Goal: Task Accomplishment & Management: Manage account settings

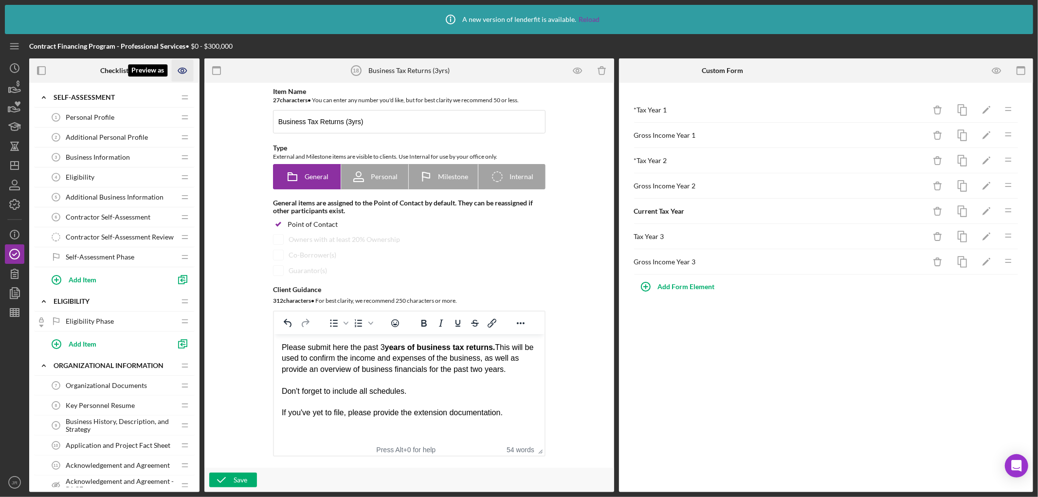
click at [178, 71] on icon "Preview as" at bounding box center [182, 70] width 8 height 5
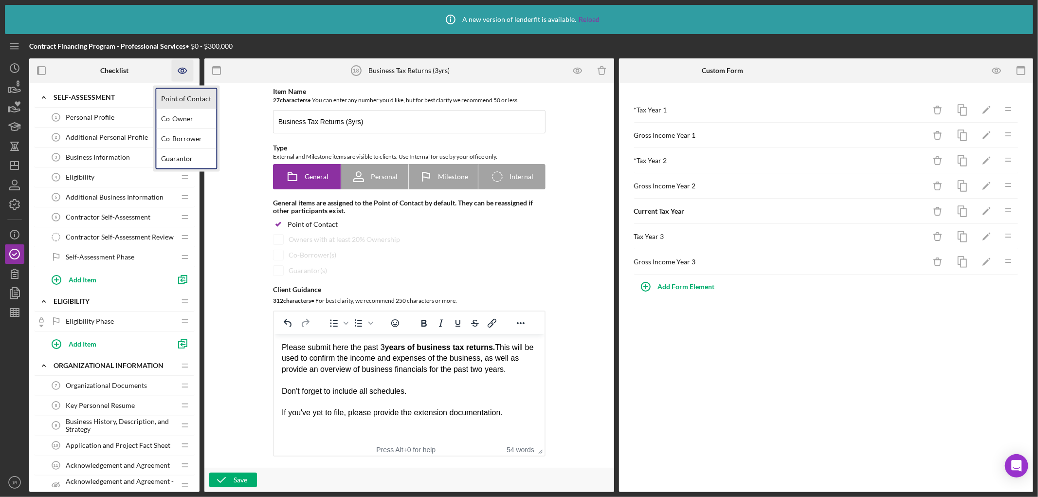
click at [182, 94] on link "Point of Contact" at bounding box center [186, 99] width 60 height 20
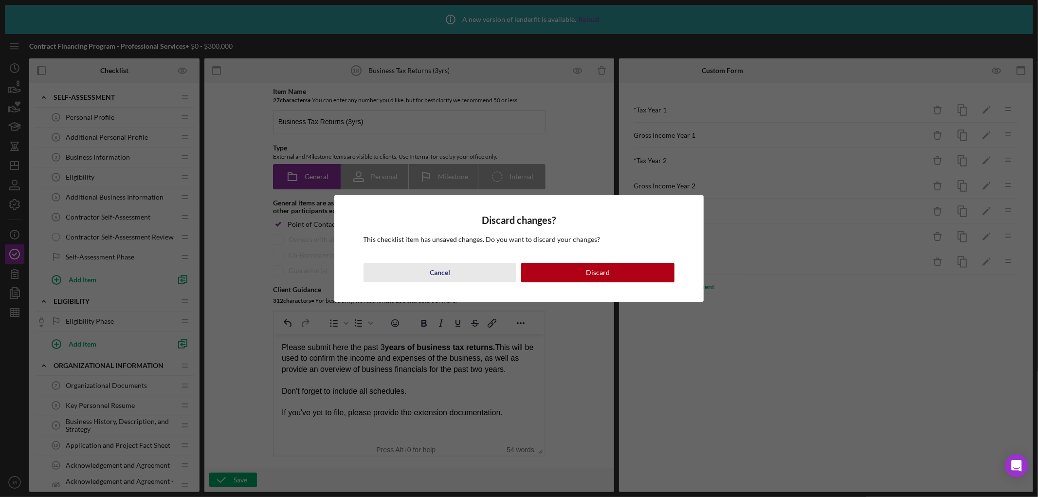
click at [450, 269] on button "Cancel" at bounding box center [440, 272] width 153 height 19
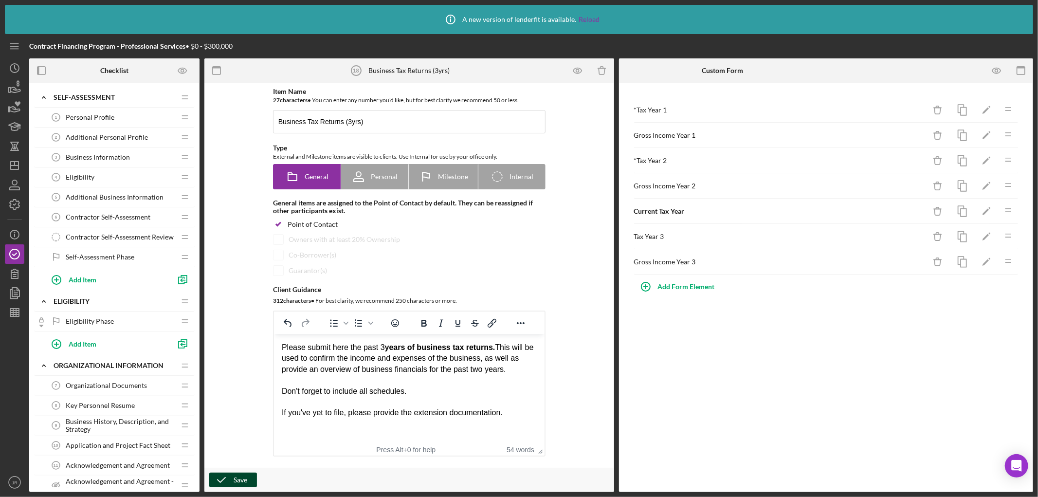
click at [226, 482] on icon "button" at bounding box center [221, 480] width 24 height 24
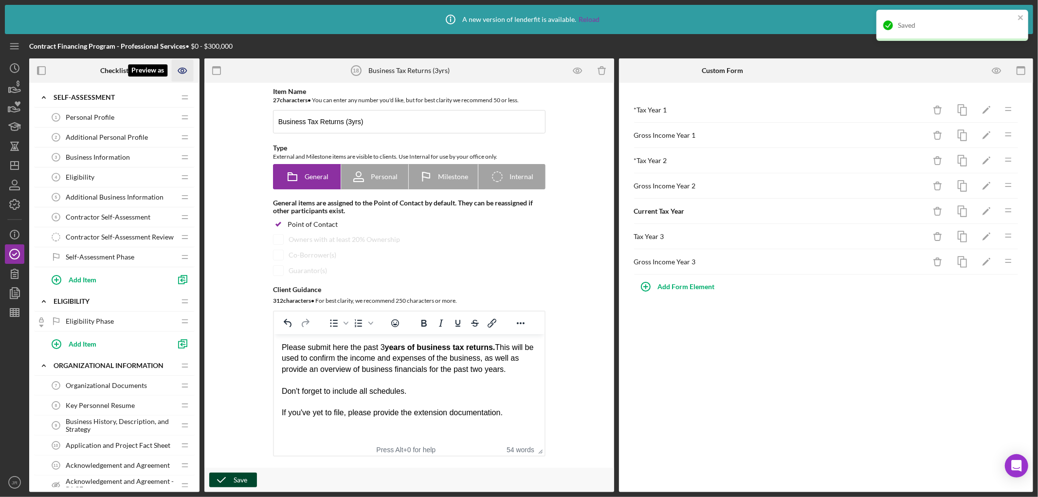
click at [185, 69] on icon "Preview as" at bounding box center [182, 70] width 8 height 5
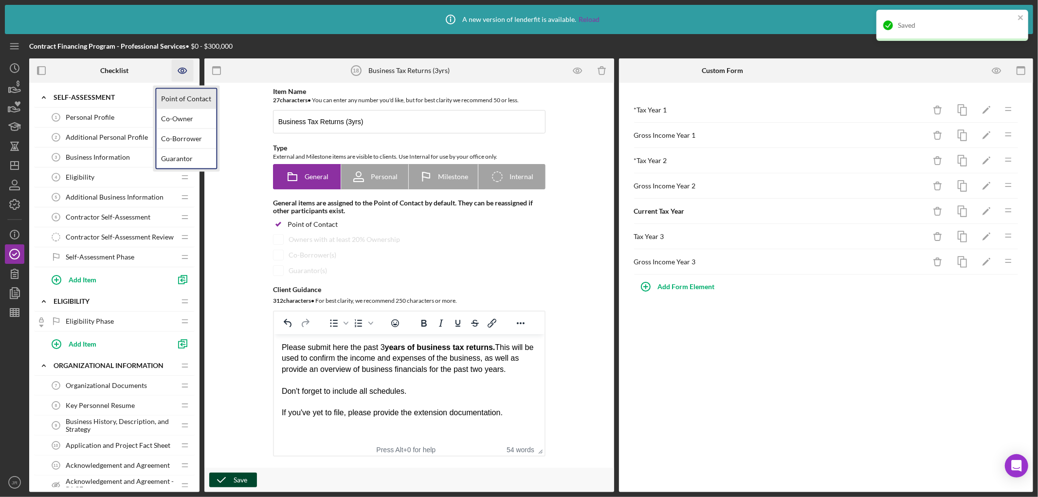
click at [193, 92] on link "Point of Contact" at bounding box center [186, 99] width 60 height 20
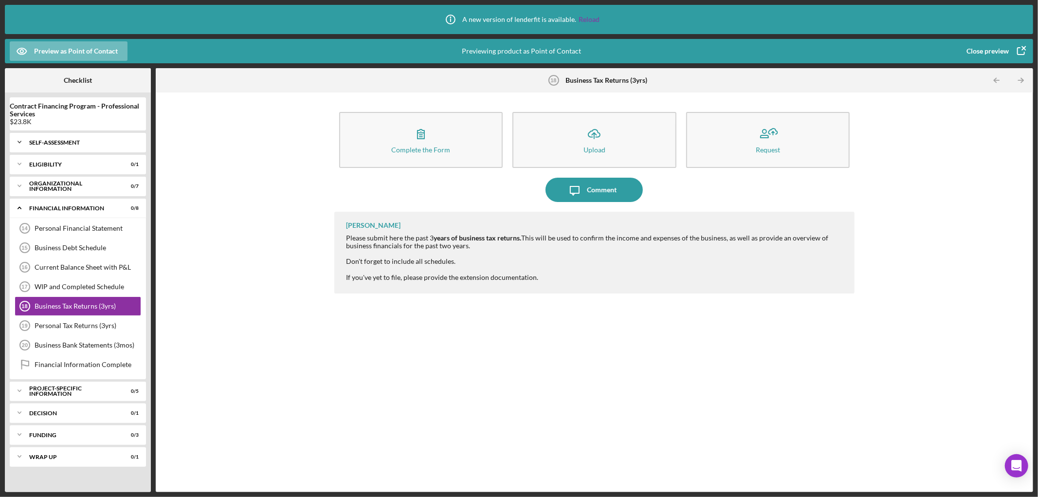
click at [72, 140] on div "Self-Assessment" at bounding box center [81, 143] width 105 height 6
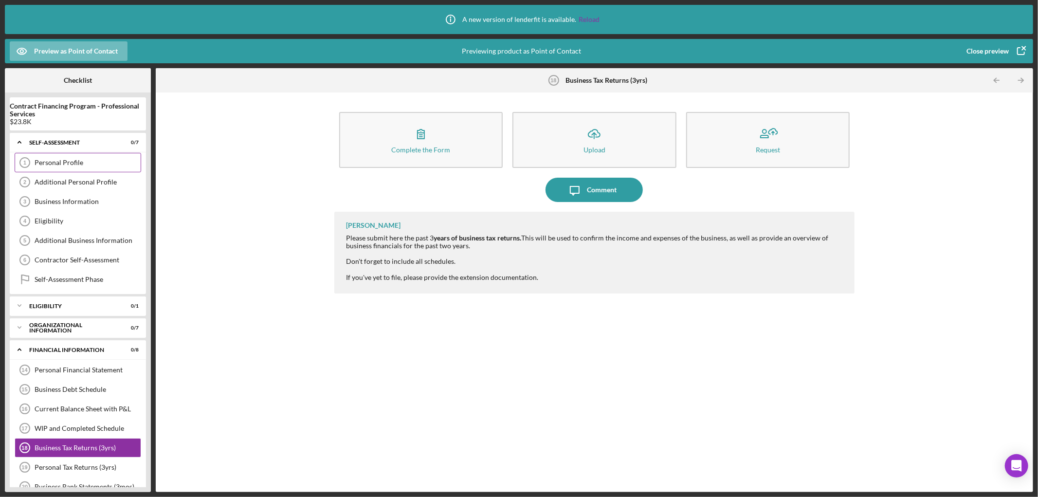
click at [89, 162] on div "Personal Profile" at bounding box center [88, 163] width 106 height 8
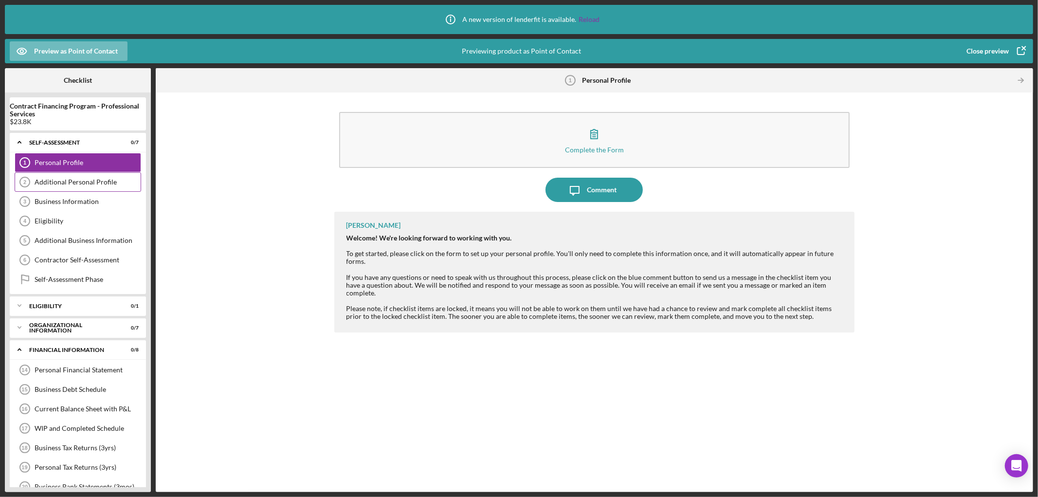
click at [87, 183] on div "Additional Personal Profile" at bounding box center [88, 182] width 106 height 8
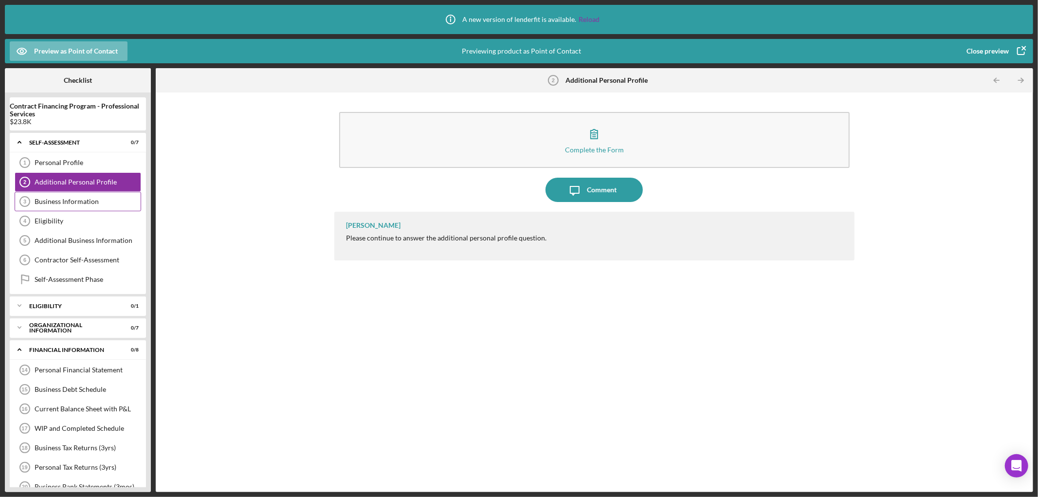
click at [91, 200] on div "Business Information" at bounding box center [88, 202] width 106 height 8
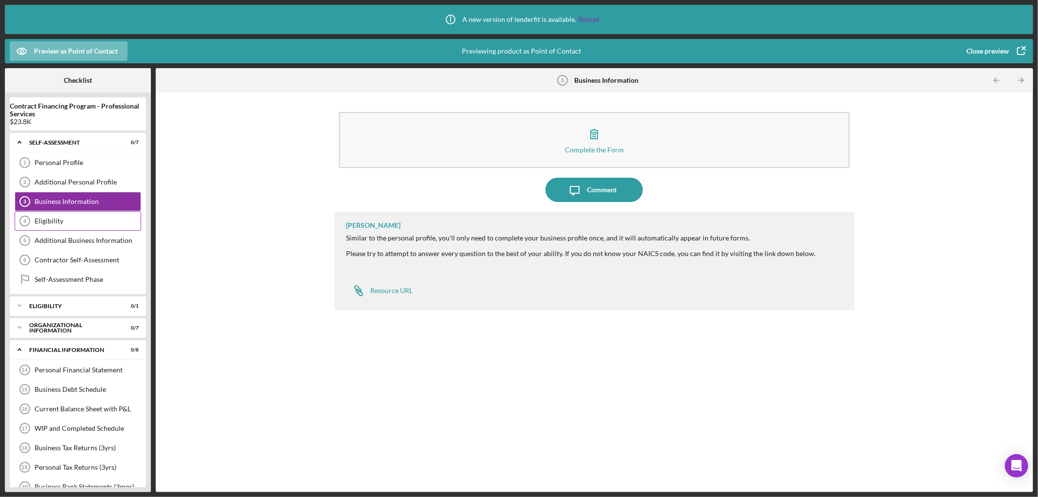
click at [73, 222] on div "Eligibility" at bounding box center [88, 221] width 106 height 8
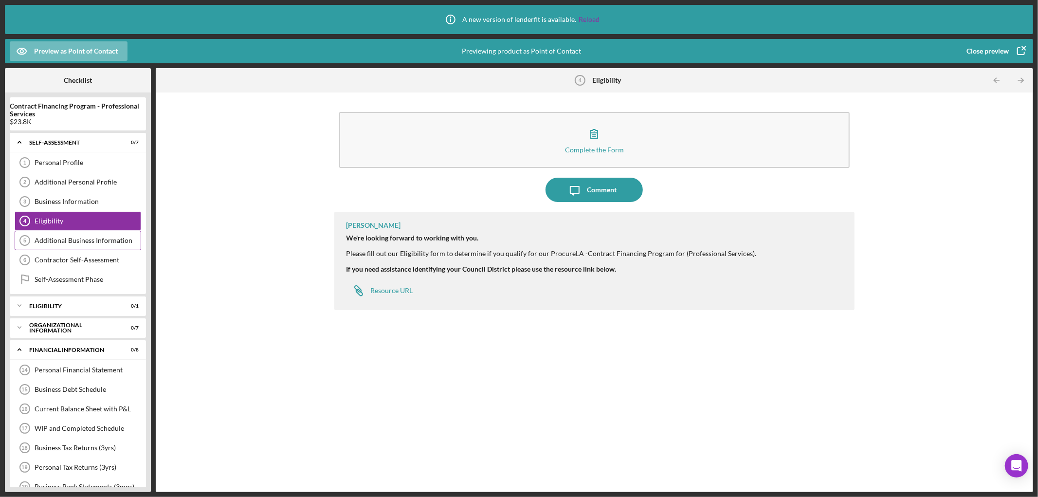
click at [81, 243] on div "Additional Business Information" at bounding box center [88, 241] width 106 height 8
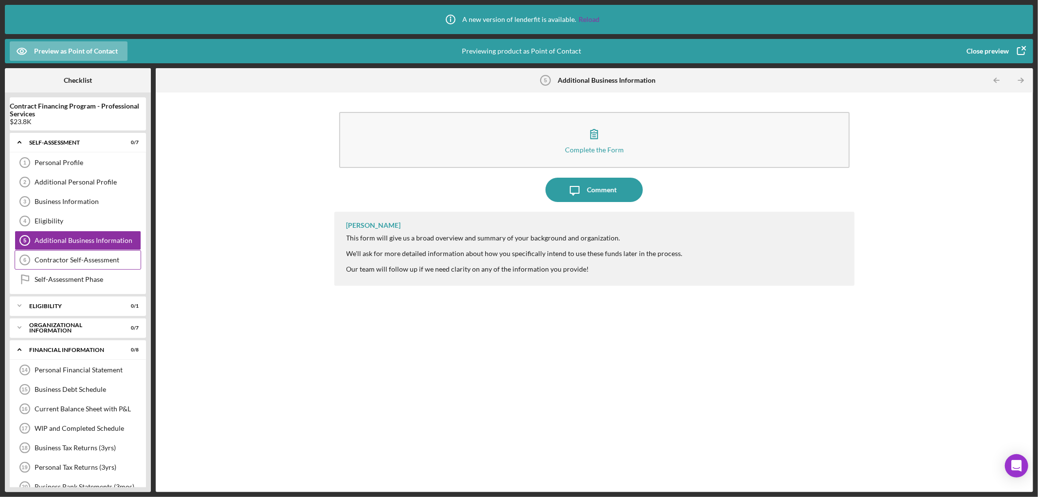
click at [84, 265] on div "Contractor Self-Assessment 6 Contractor Self-Assessment" at bounding box center [78, 259] width 127 height 19
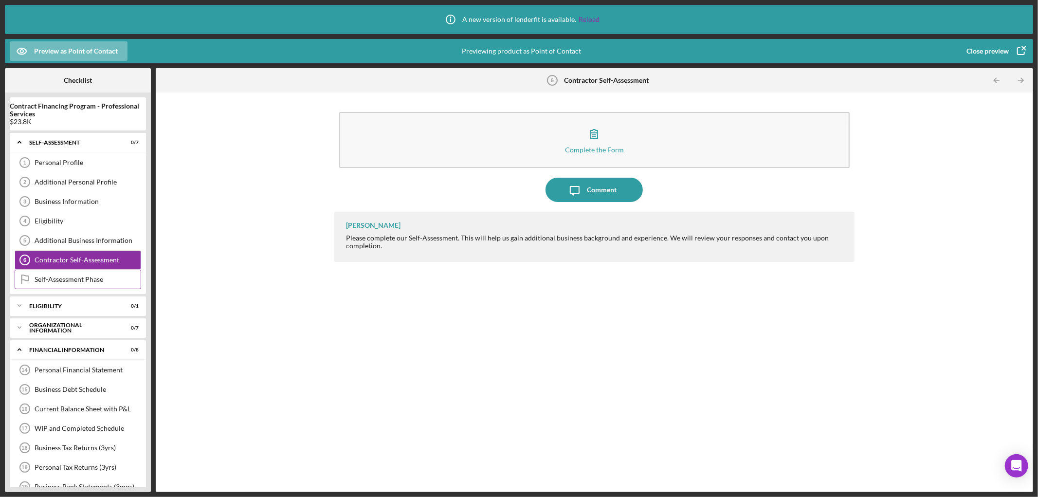
click at [87, 275] on div "Self-Assessment Phase Self-Assessment Phase" at bounding box center [78, 279] width 127 height 19
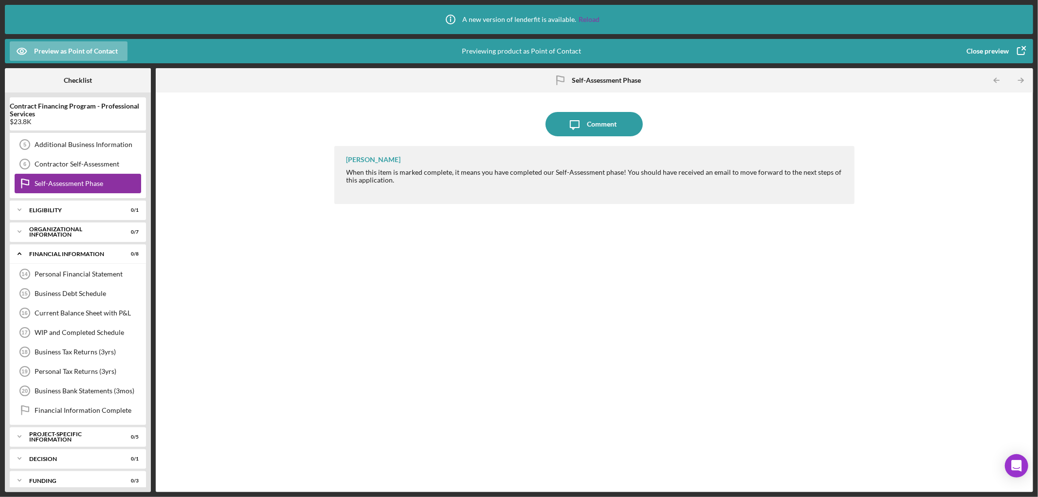
scroll to position [128, 0]
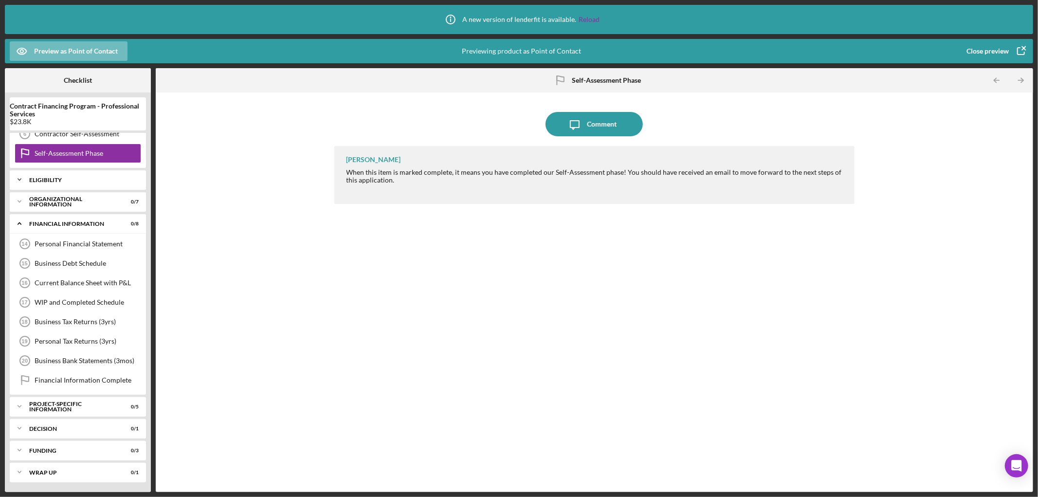
click at [84, 184] on div "Icon/Expander Eligibility 0 / 1" at bounding box center [78, 179] width 136 height 19
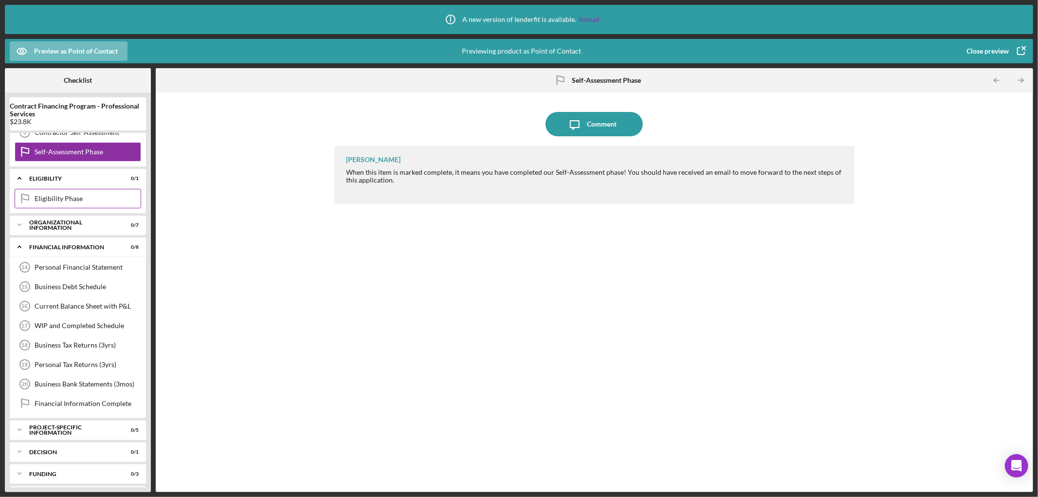
click at [85, 203] on div "Eligibility Phase" at bounding box center [88, 199] width 106 height 8
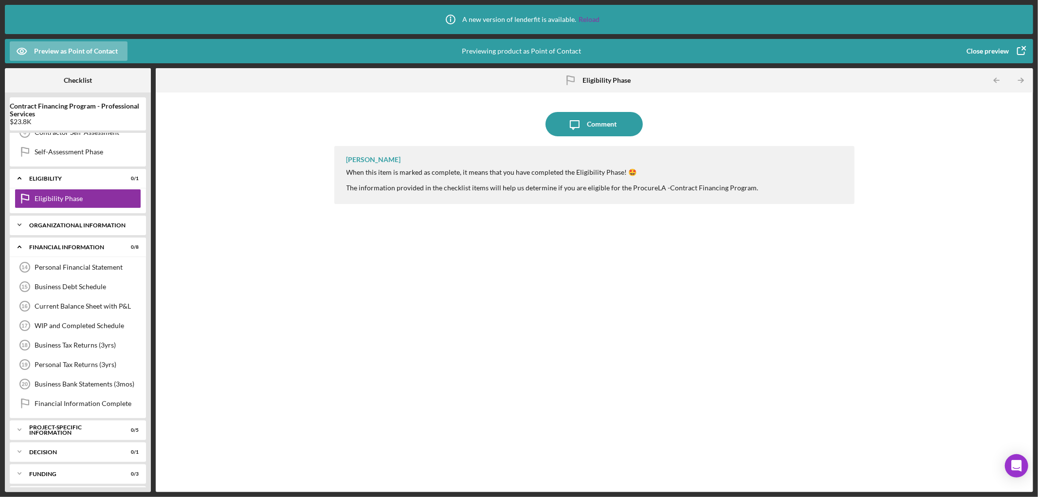
click at [79, 225] on div "Organizational Information" at bounding box center [81, 225] width 105 height 6
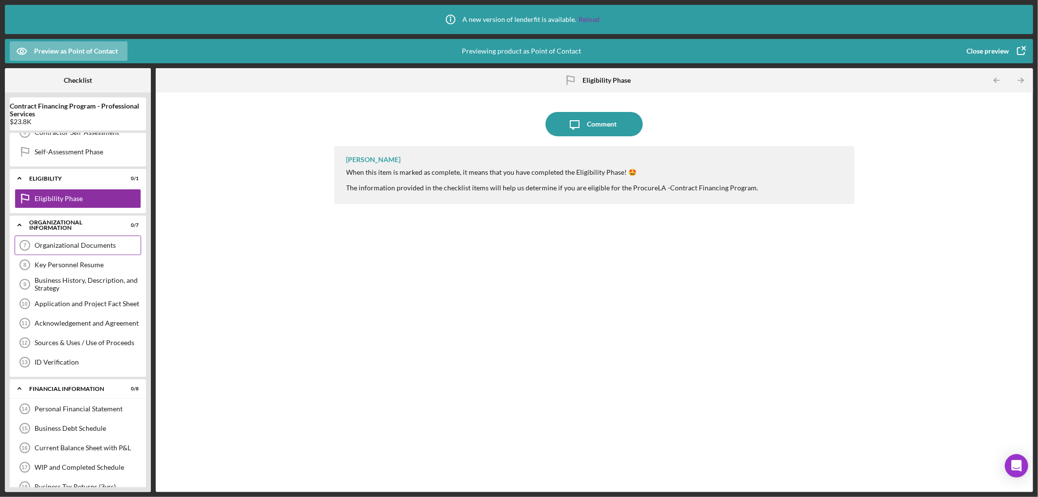
click at [81, 247] on div "Organizational Documents" at bounding box center [88, 245] width 106 height 8
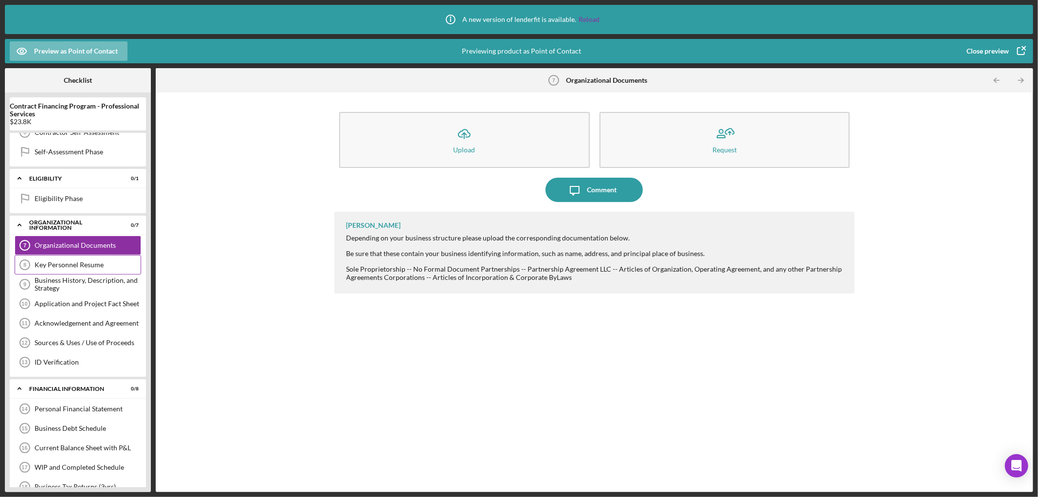
click at [85, 267] on div "Key Personnel Resume" at bounding box center [88, 265] width 106 height 8
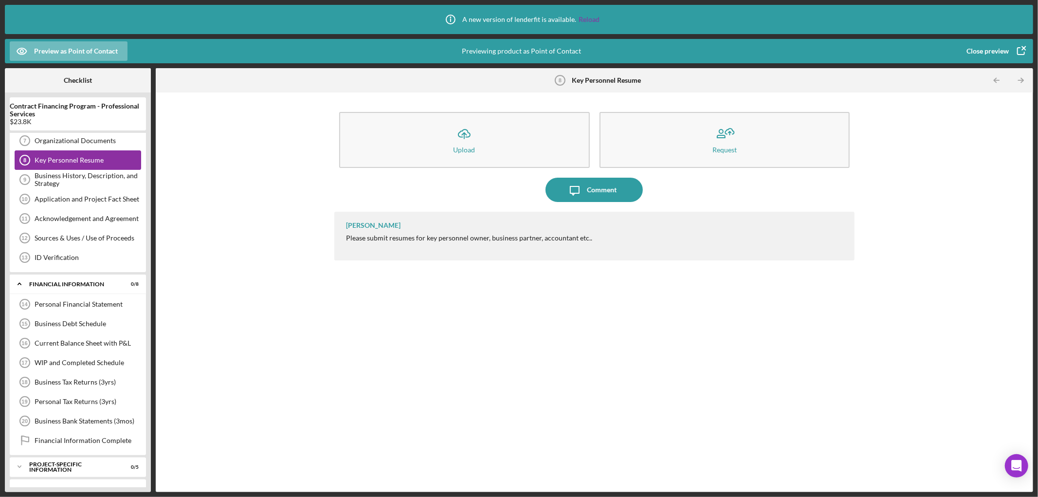
scroll to position [236, 0]
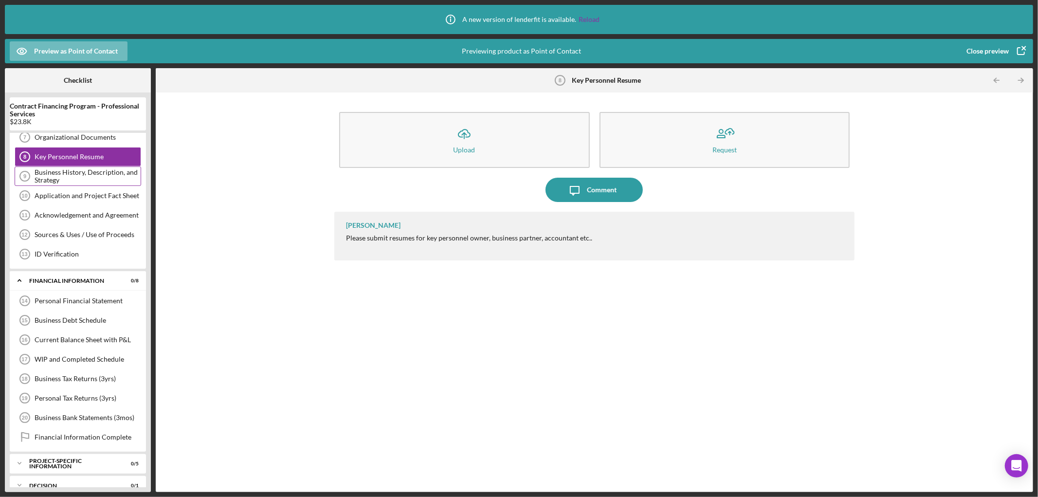
click at [93, 167] on div "Business History, Description, and Strategy 9 Business History, Description, an…" at bounding box center [78, 176] width 127 height 19
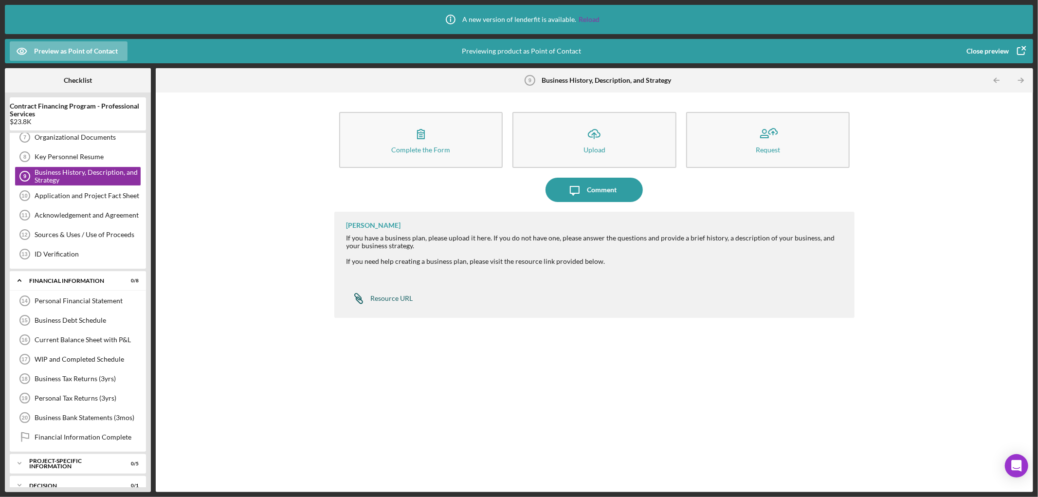
click at [393, 297] on div "Resource URL" at bounding box center [392, 299] width 42 height 8
click at [74, 198] on div "Application and Project Fact Sheet" at bounding box center [88, 196] width 106 height 8
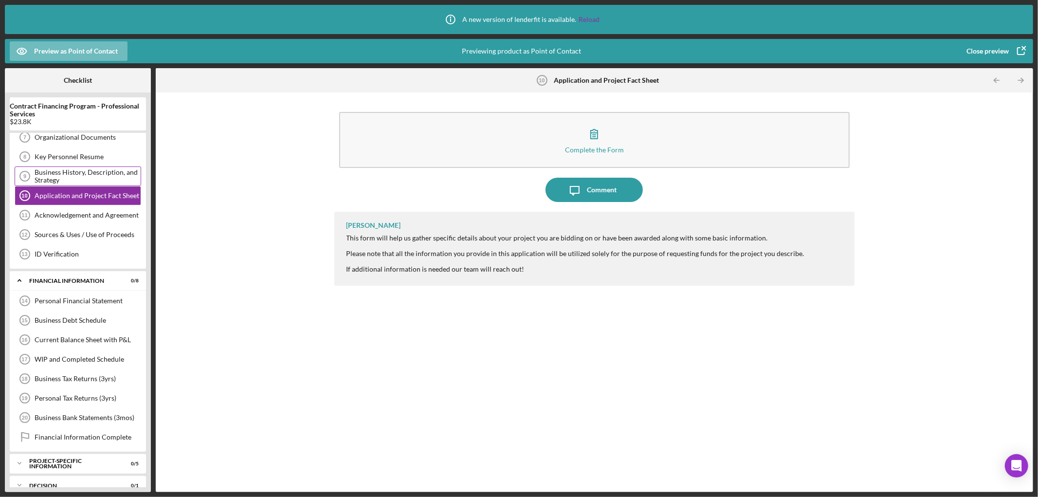
click at [78, 176] on div "Business History, Description, and Strategy" at bounding box center [88, 176] width 106 height 16
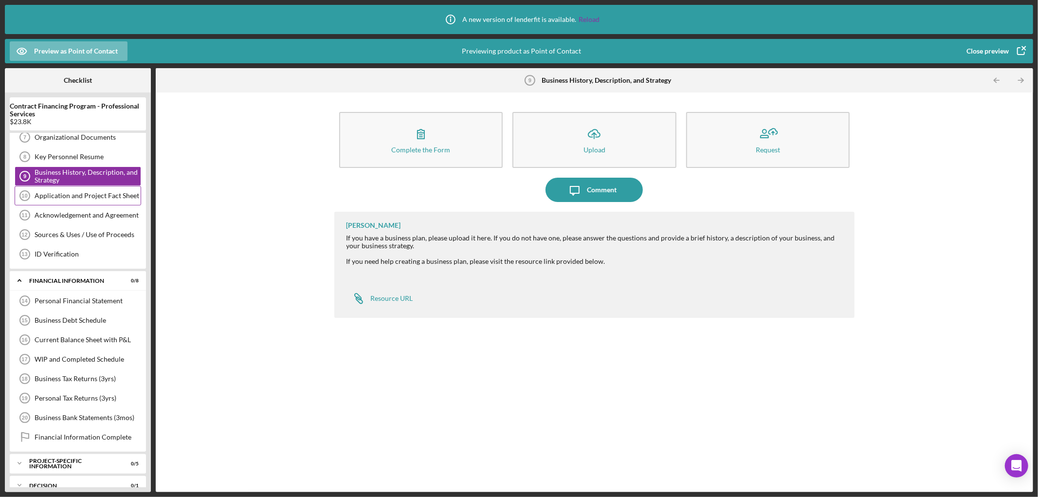
click at [78, 190] on div "Application and Project Fact Sheet 10 Application and Project Fact Sheet" at bounding box center [78, 195] width 127 height 19
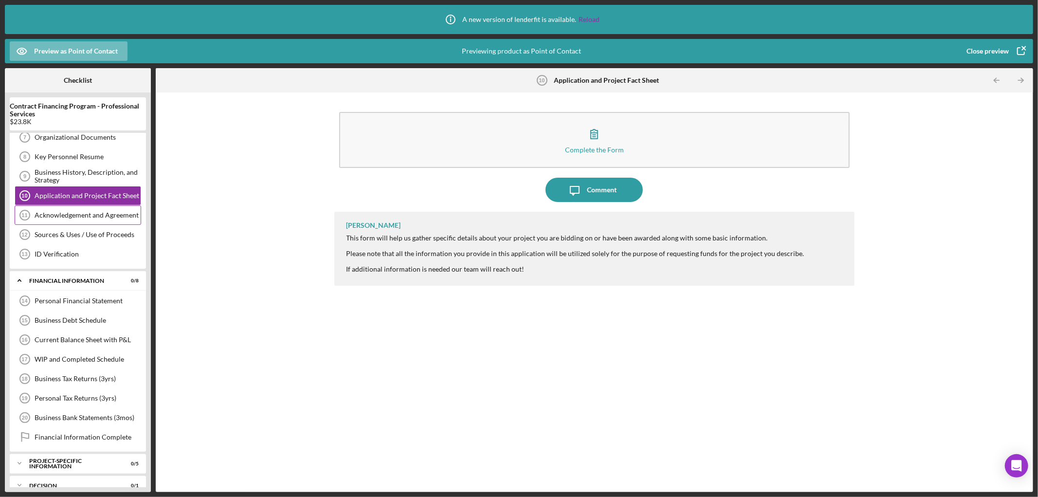
click at [83, 215] on div "Acknowledgement and Agreement" at bounding box center [88, 215] width 106 height 8
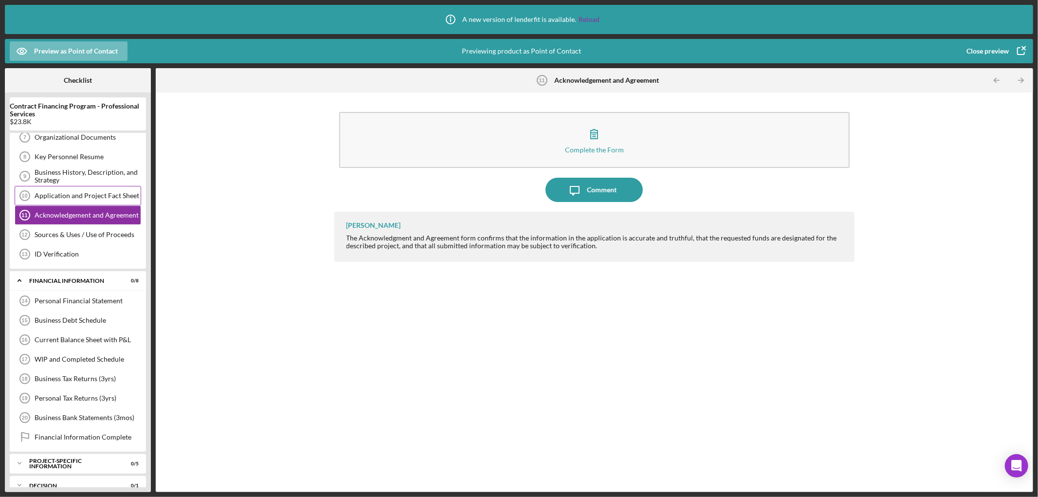
click at [77, 198] on div "Application and Project Fact Sheet" at bounding box center [88, 196] width 106 height 8
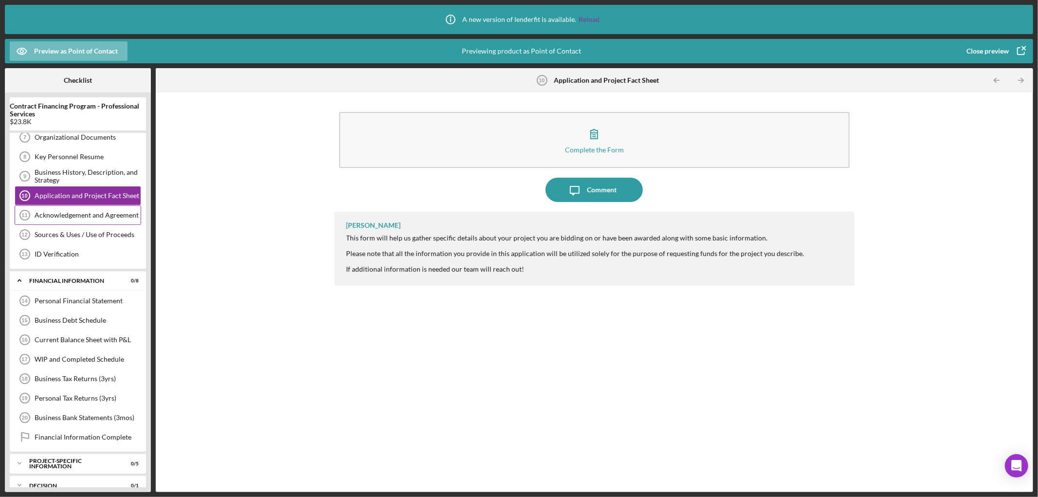
click at [75, 216] on div "Acknowledgement and Agreement" at bounding box center [88, 215] width 106 height 8
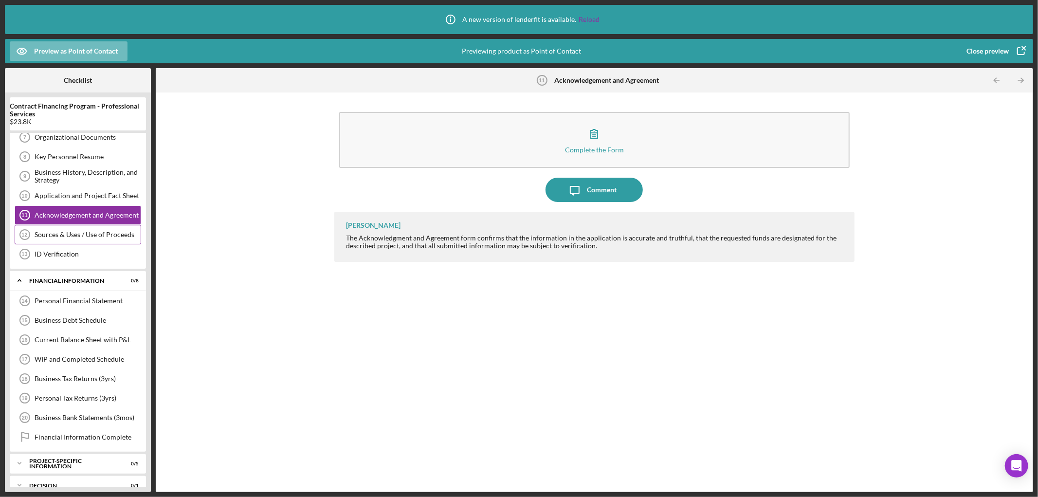
click at [74, 230] on div "Sources & Uses / Use of Proceeds 12 Sources & Uses / Use of Proceeds" at bounding box center [78, 234] width 127 height 19
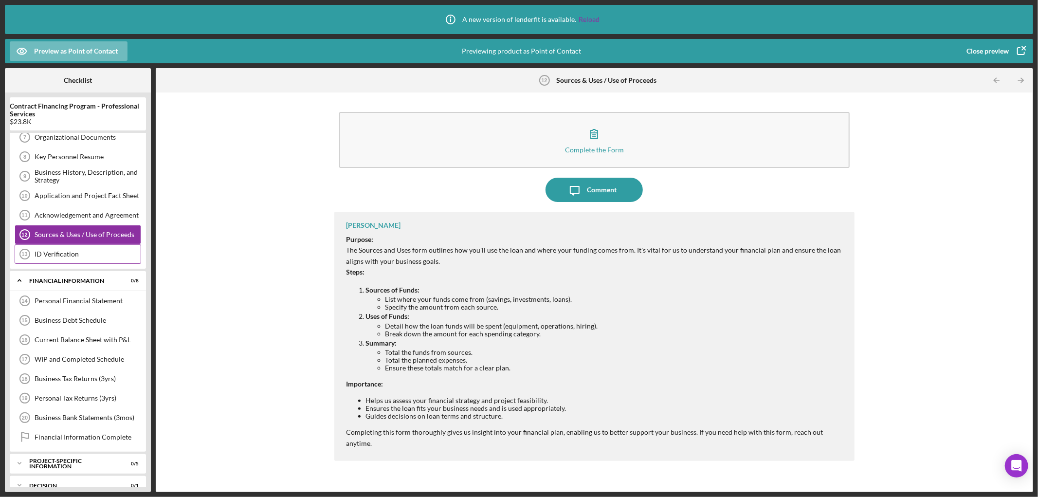
scroll to position [290, 0]
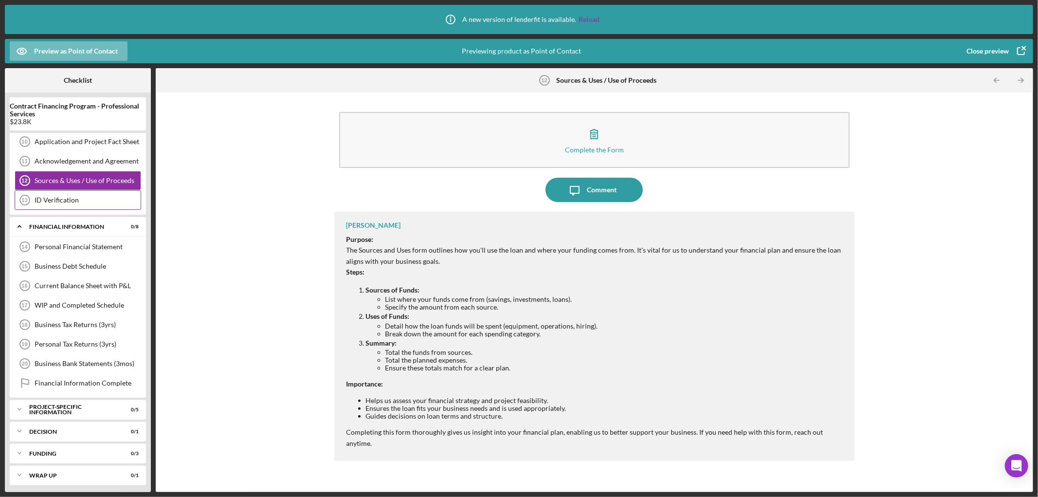
click at [62, 203] on div "ID Verification" at bounding box center [88, 200] width 106 height 8
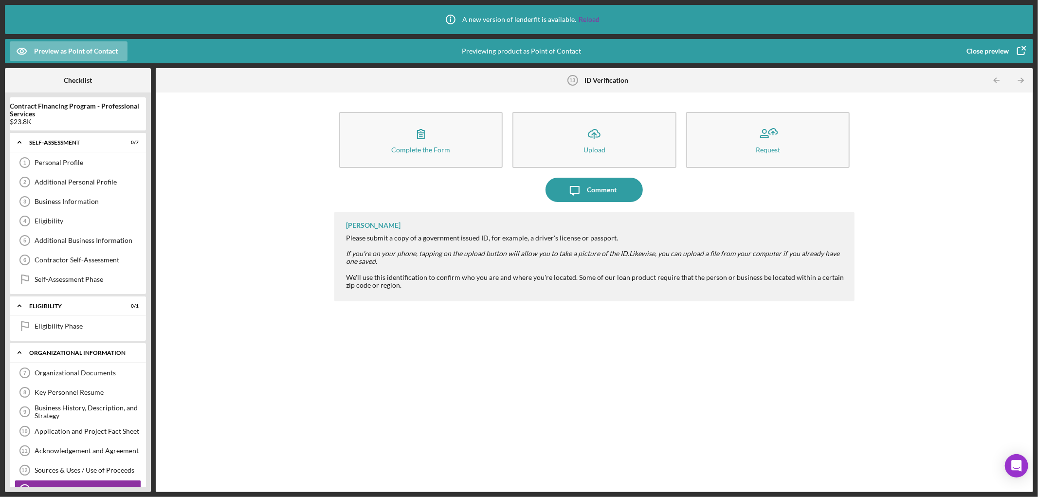
scroll to position [54, 0]
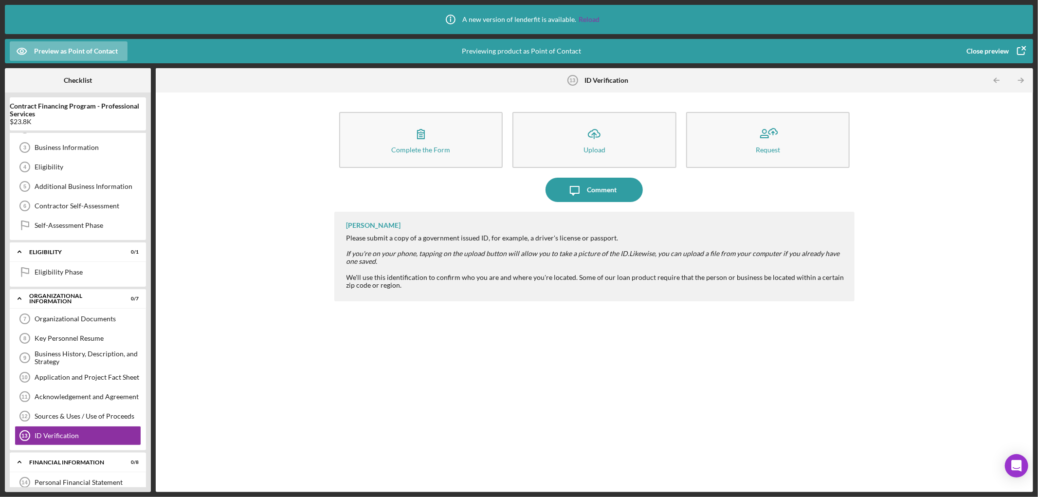
click at [1007, 47] on div "Close preview" at bounding box center [988, 50] width 42 height 19
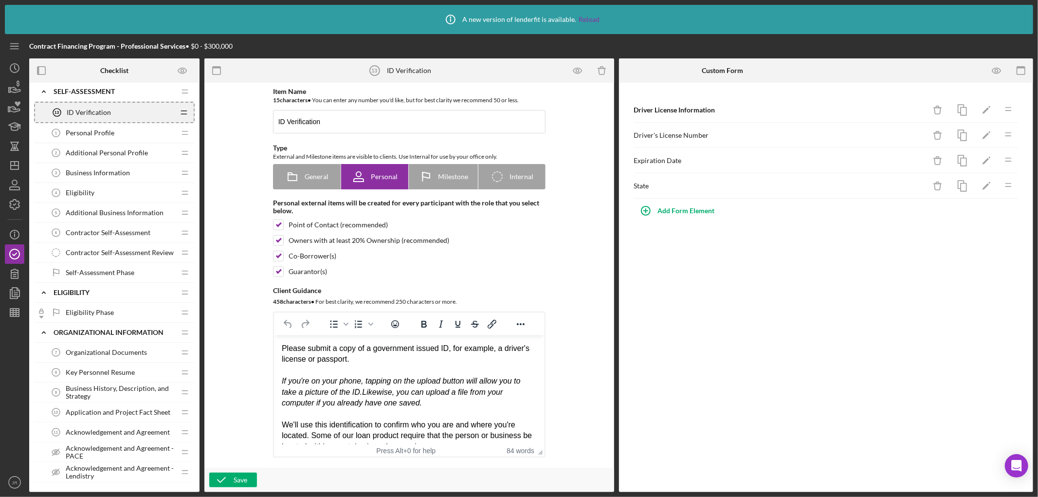
scroll to position [1, 0]
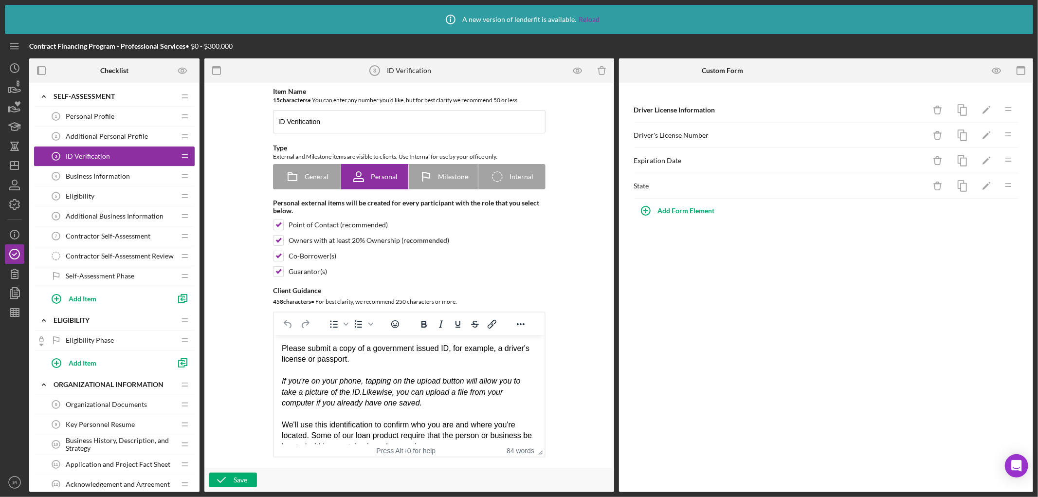
click at [220, 229] on div "Item Name 15 character s • You can enter any number you'd like, but for best cl…" at bounding box center [409, 275] width 400 height 375
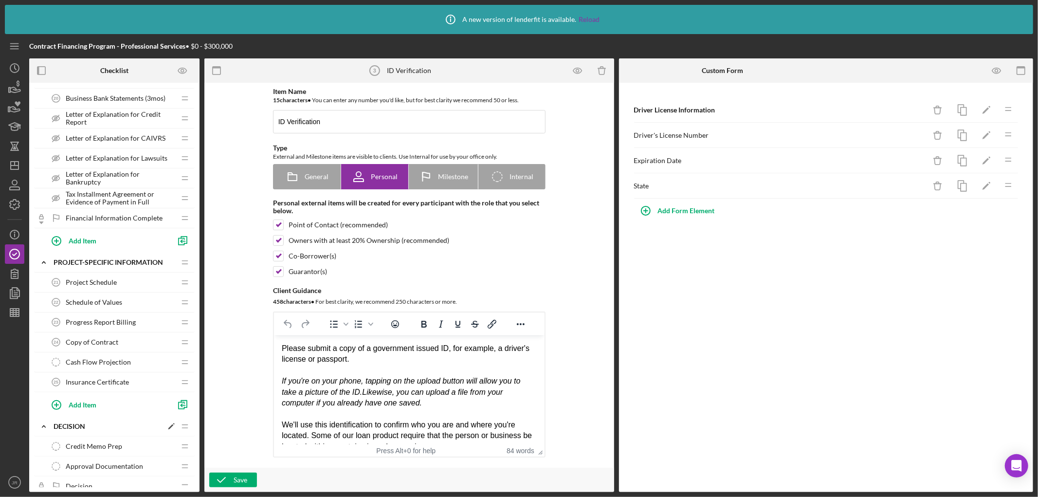
scroll to position [650, 0]
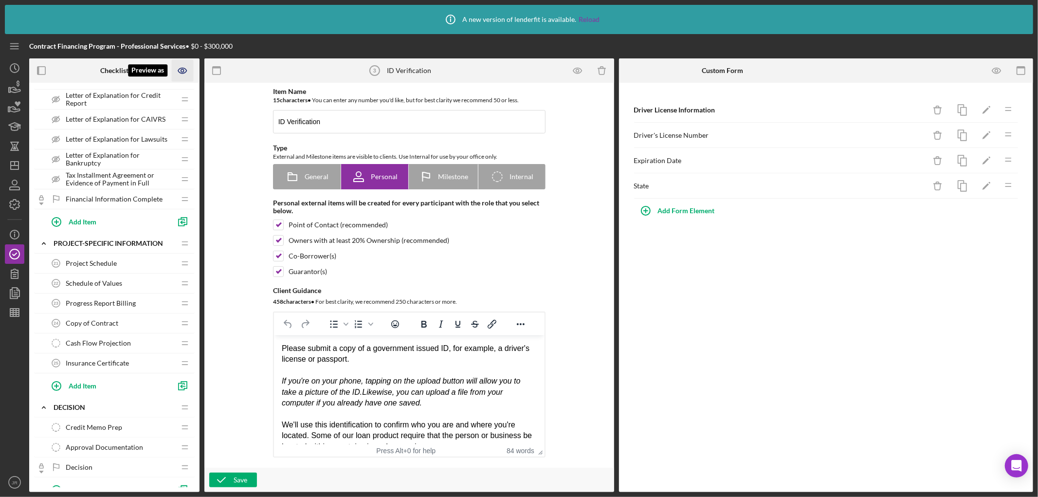
click at [182, 63] on icon "Preview as" at bounding box center [183, 71] width 22 height 22
click at [185, 94] on link "Point of Contact" at bounding box center [186, 99] width 60 height 20
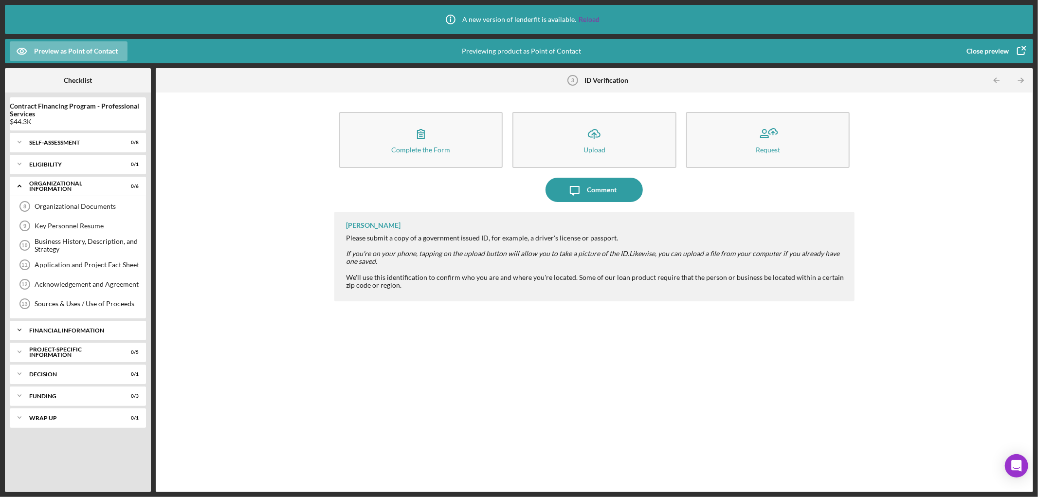
click at [65, 337] on div "Icon/Expander Financial Information 0 / 8" at bounding box center [78, 329] width 136 height 19
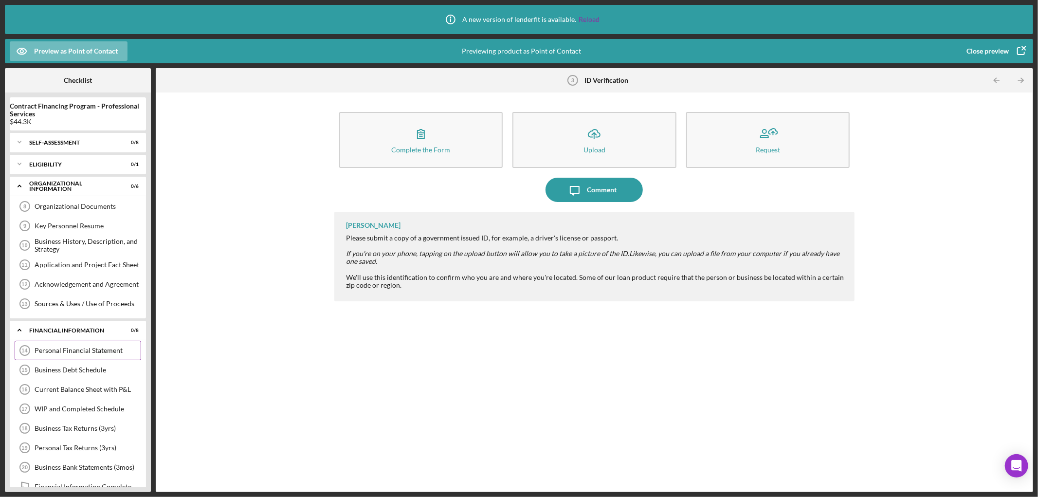
click at [70, 356] on div "Personal Financial Statement 14 Personal Financial Statement" at bounding box center [78, 350] width 127 height 19
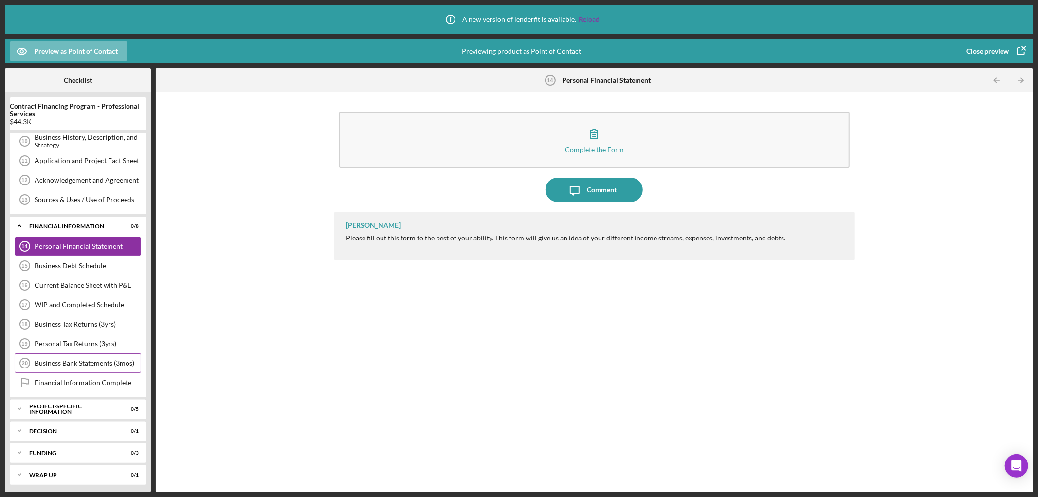
scroll to position [108, 0]
click at [76, 289] on div "Current Balance Sheet with P&L 16 Current Balance Sheet with P&L" at bounding box center [78, 282] width 127 height 19
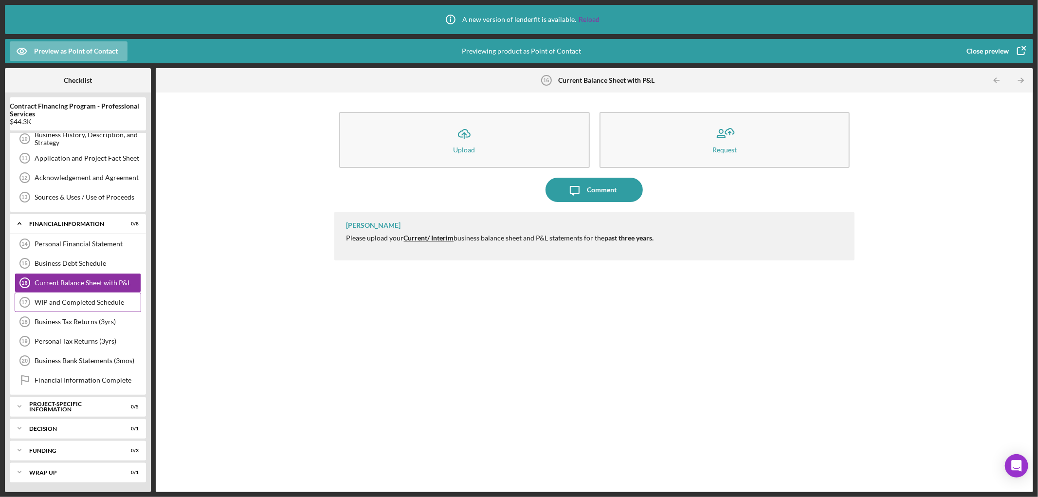
click at [77, 301] on div "WIP and Completed Schedule" at bounding box center [88, 302] width 106 height 8
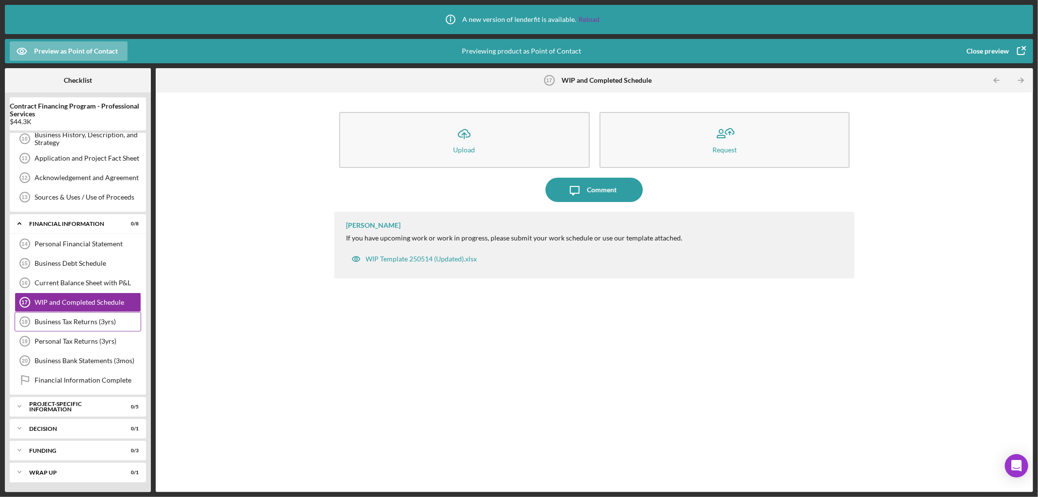
click at [75, 321] on div "Business Tax Returns (3yrs)" at bounding box center [88, 322] width 106 height 8
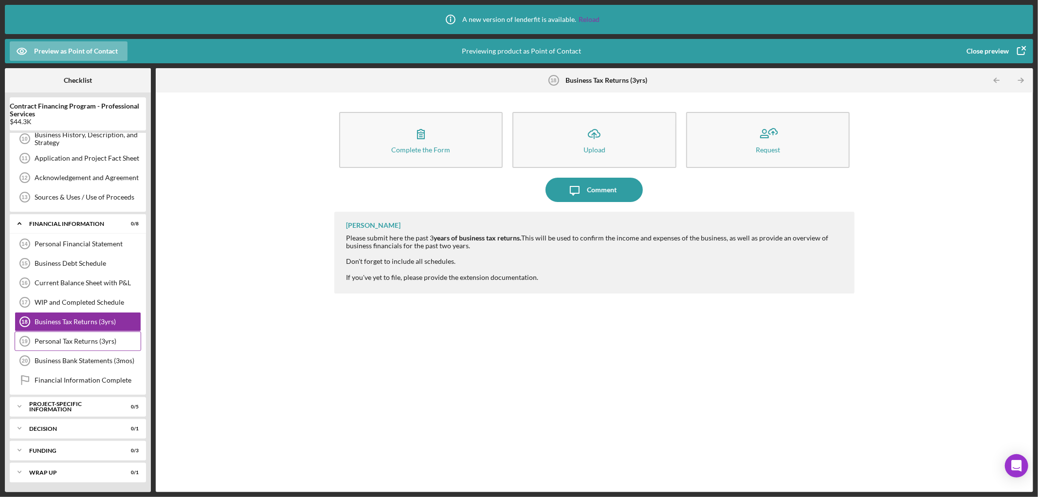
click at [66, 341] on div "Personal Tax Returns (3yrs)" at bounding box center [88, 341] width 106 height 8
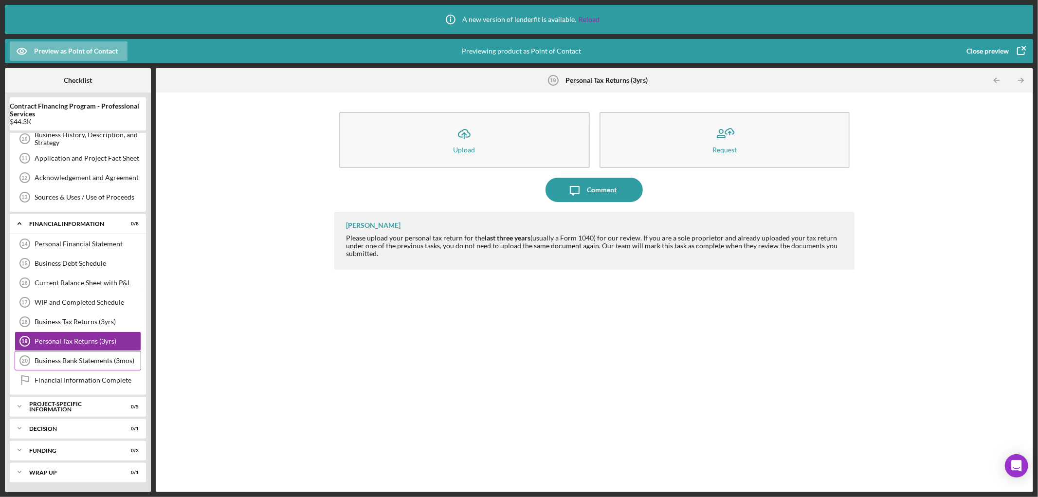
click at [63, 354] on div "Business Bank Statements (3mos) 20 Business Bank Statements (3mos)" at bounding box center [78, 360] width 127 height 19
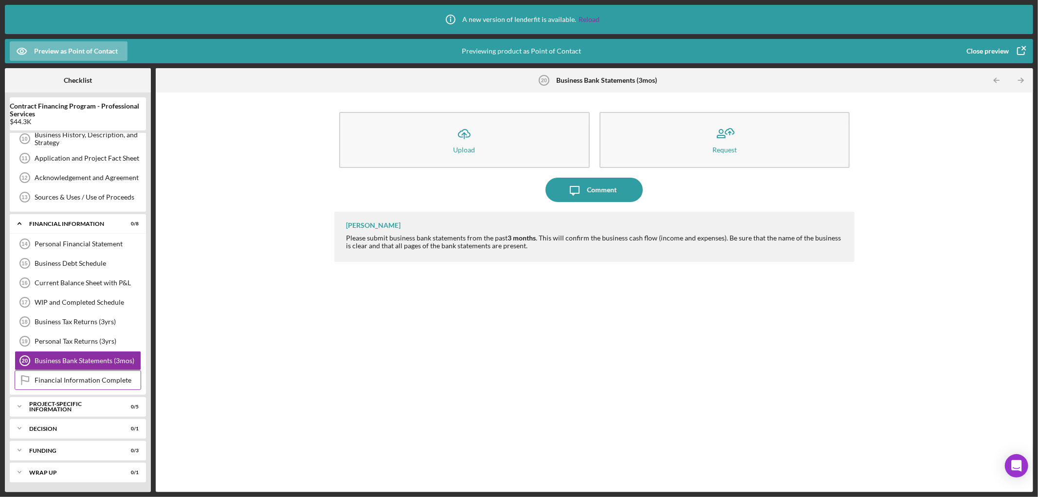
click at [66, 375] on div "Financial Information Complete Financial Information Complete" at bounding box center [78, 380] width 127 height 19
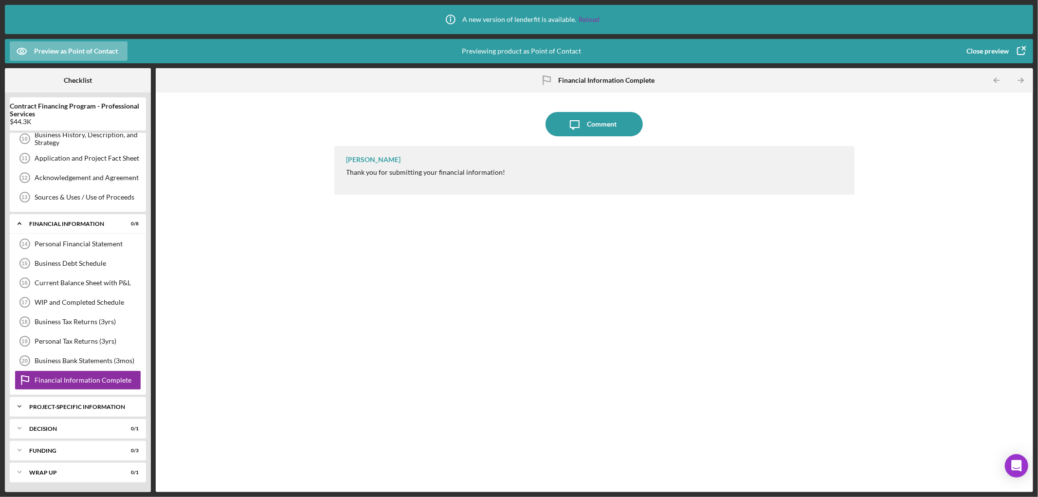
click at [56, 409] on div "Project-Specific Information" at bounding box center [81, 407] width 105 height 6
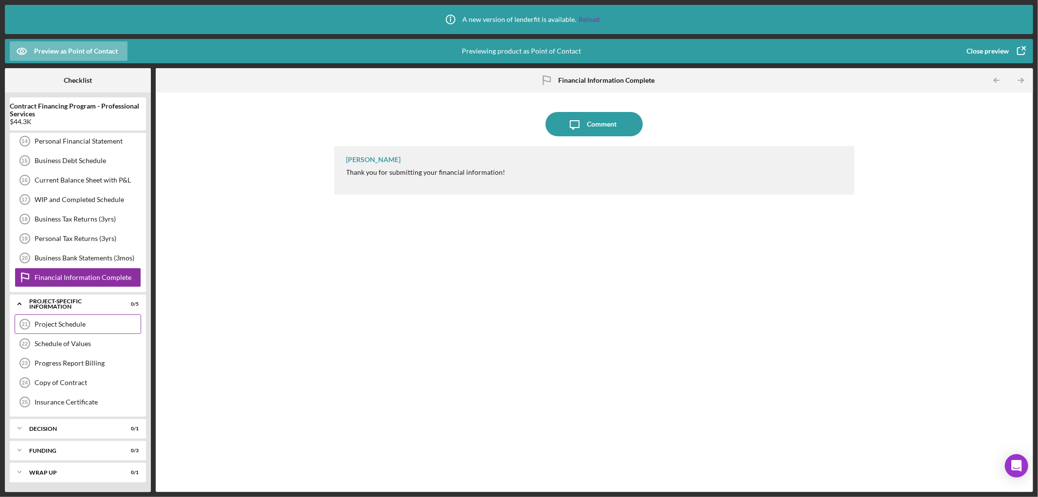
click at [81, 321] on div "Project Schedule" at bounding box center [88, 324] width 106 height 8
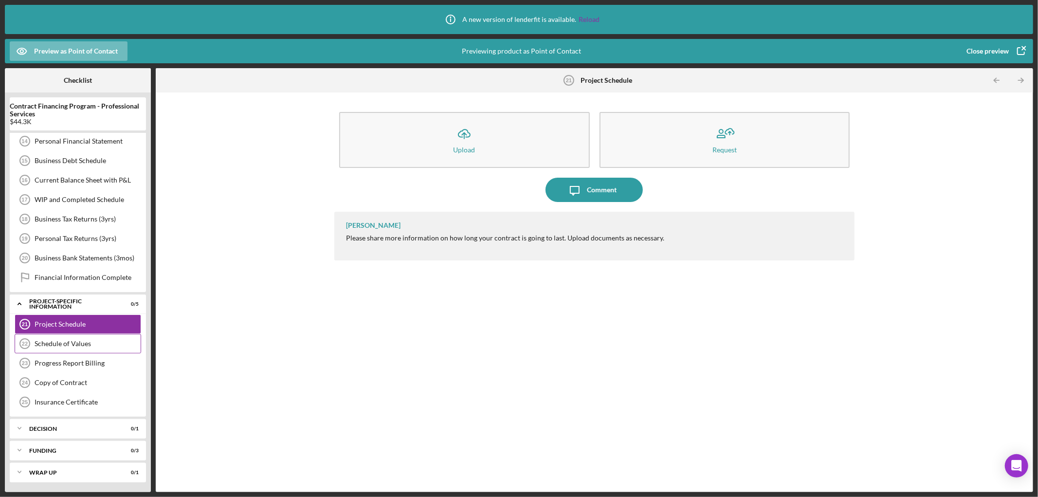
click at [73, 344] on div "Schedule of Values" at bounding box center [88, 344] width 106 height 8
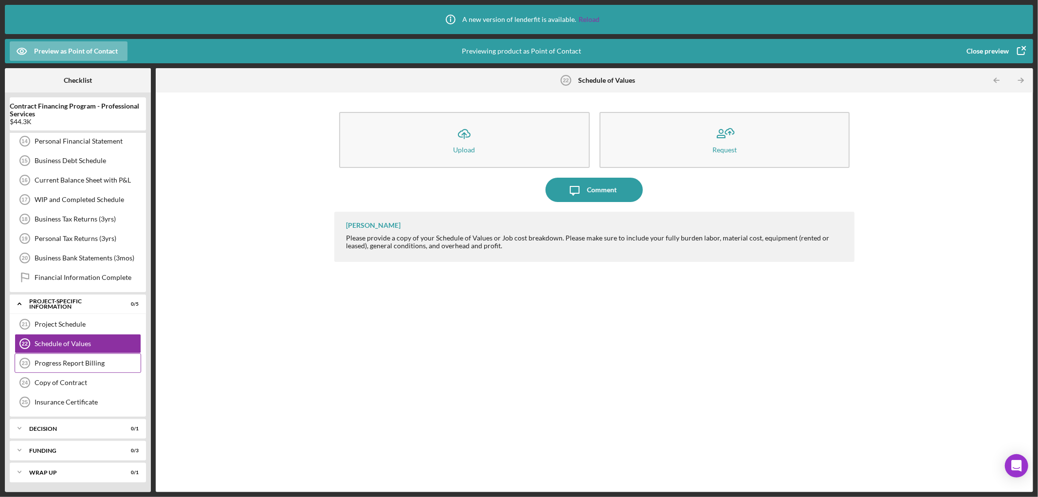
click at [81, 363] on div "Progress Report Billing" at bounding box center [88, 363] width 106 height 8
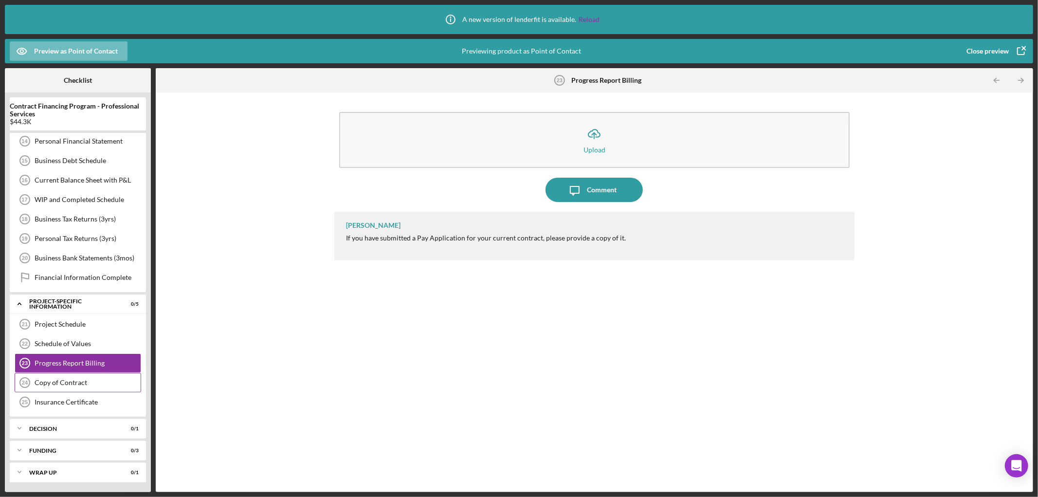
click at [74, 381] on div "Copy of Contract" at bounding box center [88, 383] width 106 height 8
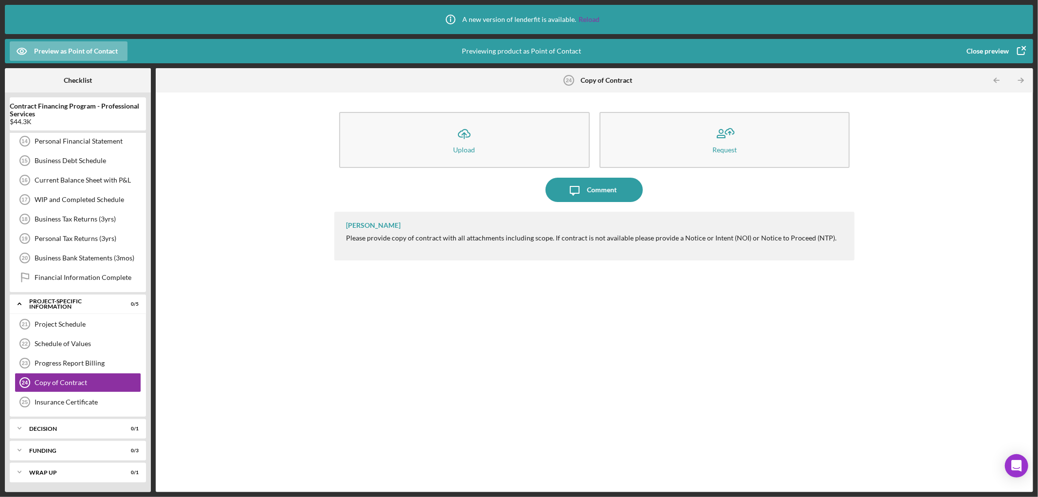
click at [978, 50] on div "Close preview" at bounding box center [988, 50] width 42 height 19
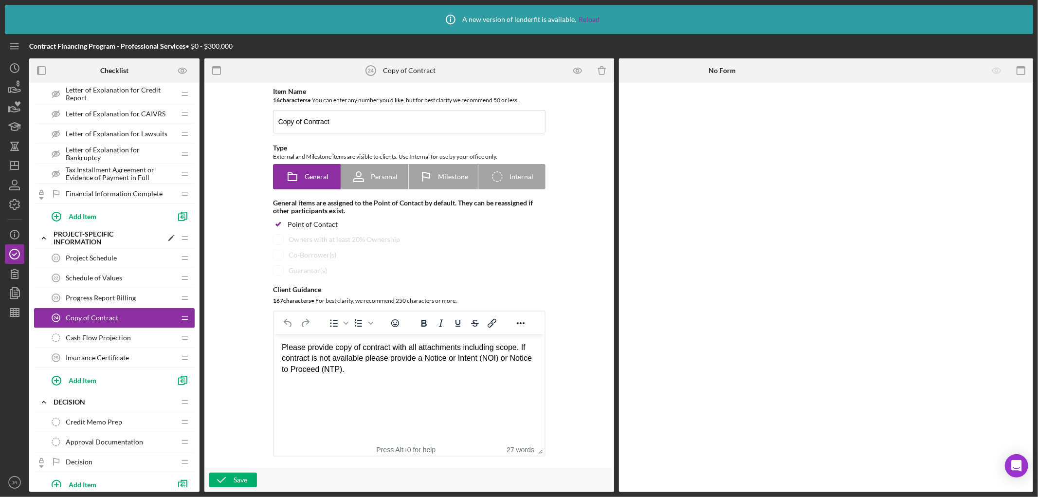
scroll to position [703, 0]
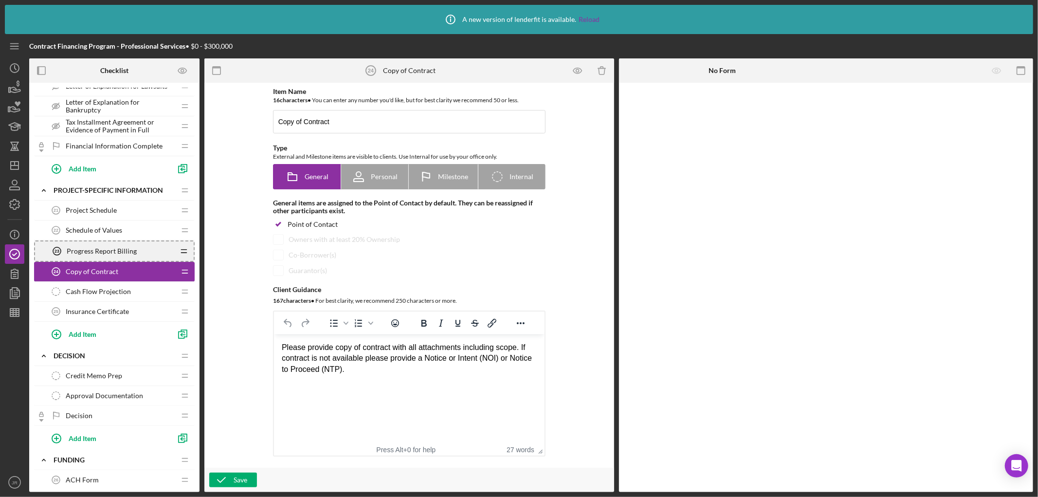
click at [190, 252] on icon "Icon/Drag" at bounding box center [183, 250] width 19 height 19
click at [120, 250] on span "Progress Report Billing" at bounding box center [101, 250] width 70 height 8
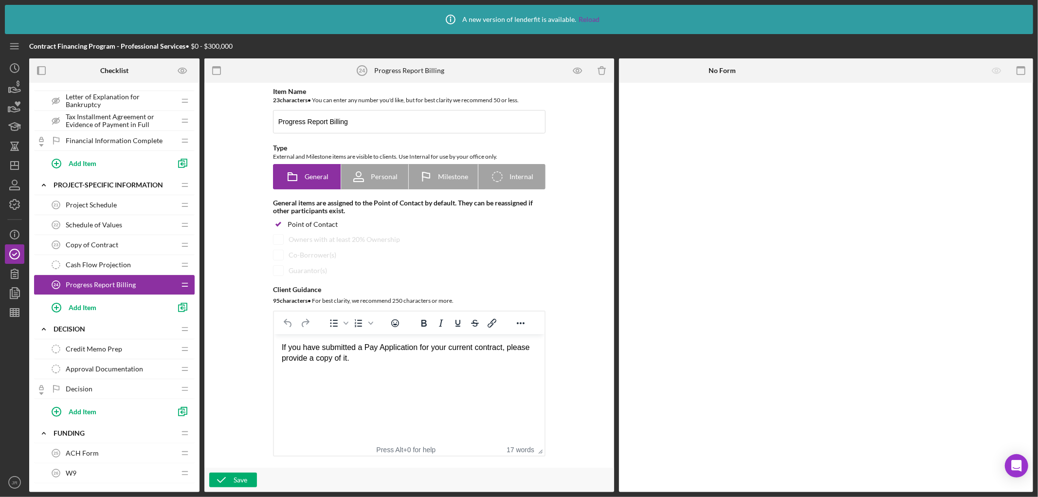
scroll to position [707, 0]
click at [132, 247] on div "Copy of Contract 23 Copy of Contract" at bounding box center [110, 245] width 129 height 19
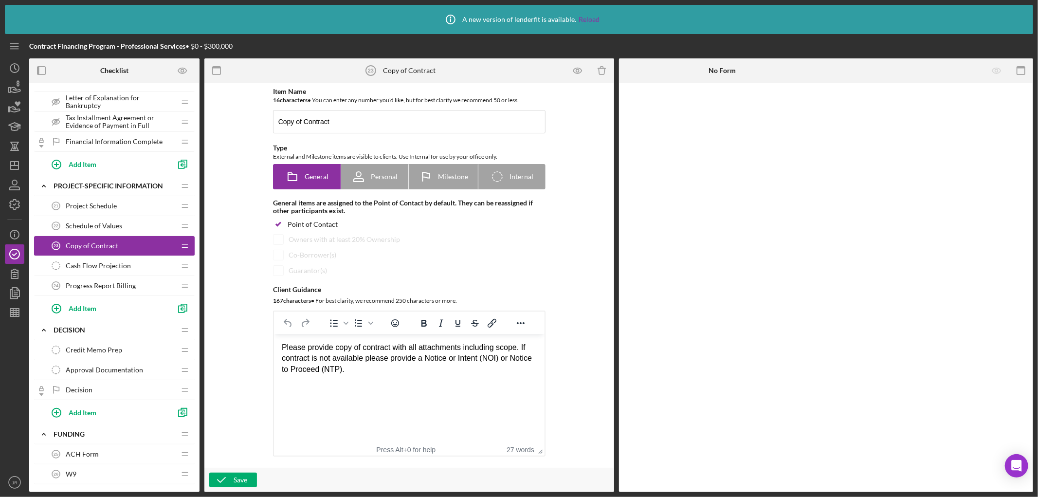
click at [127, 226] on div "Schedule of Values 22 Schedule of Values" at bounding box center [110, 225] width 129 height 19
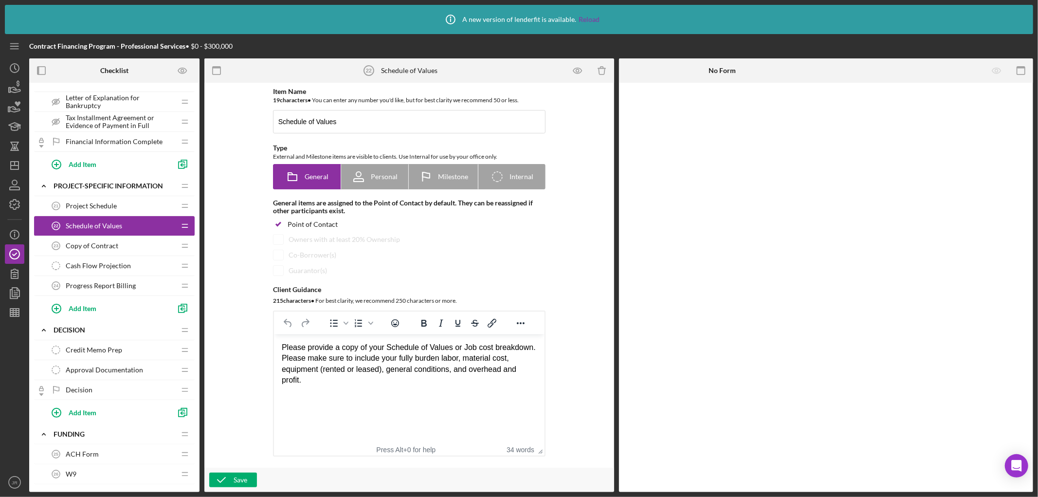
click at [109, 204] on span "Project Schedule" at bounding box center [91, 206] width 51 height 8
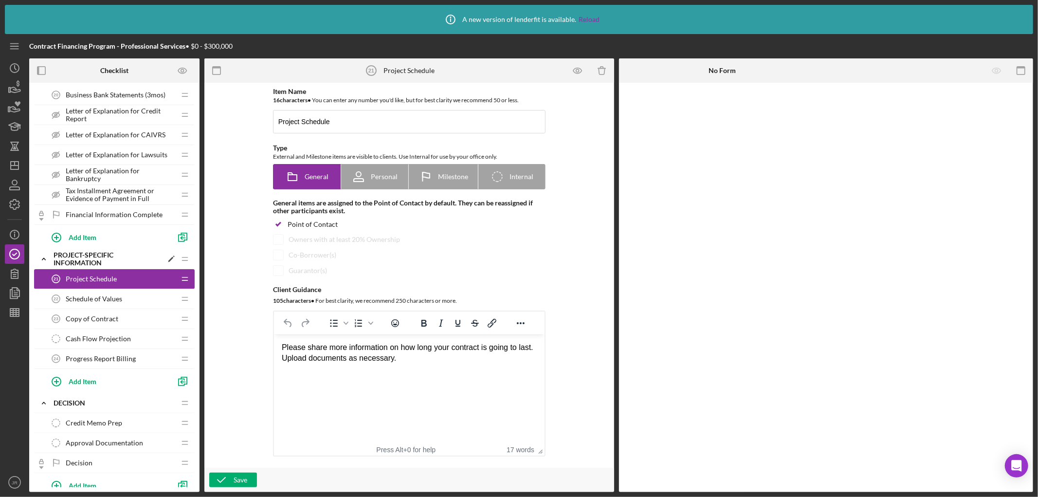
scroll to position [707, 0]
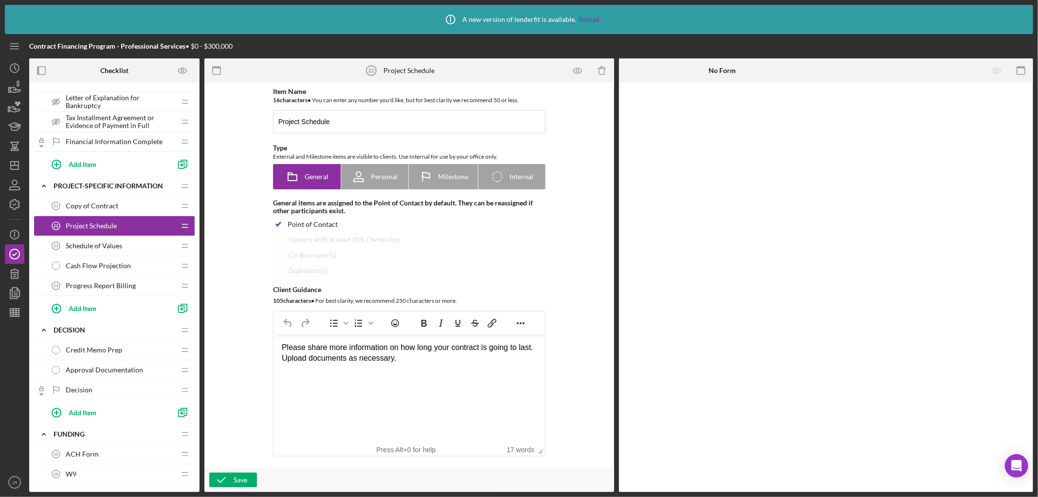
click at [141, 246] on div "Schedule of Values 23 Schedule of Values" at bounding box center [110, 245] width 129 height 19
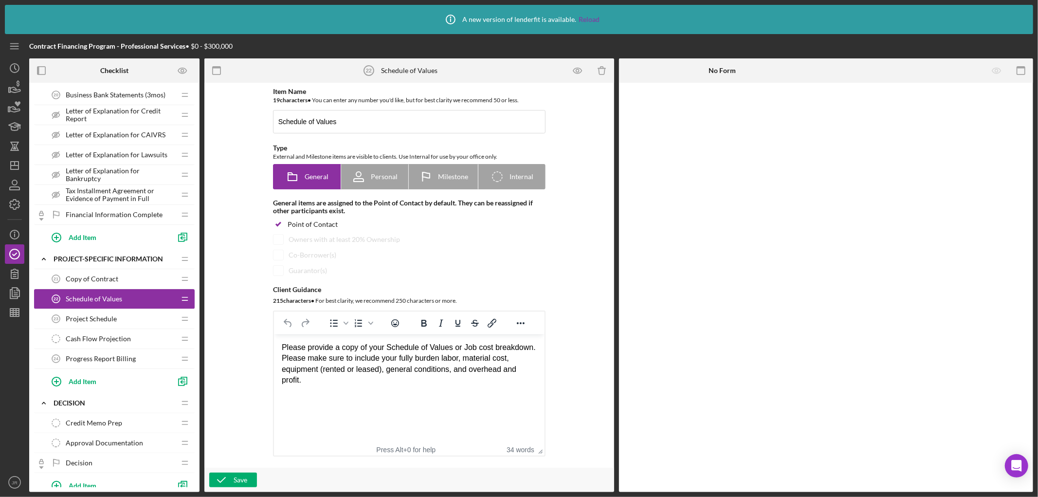
scroll to position [707, 0]
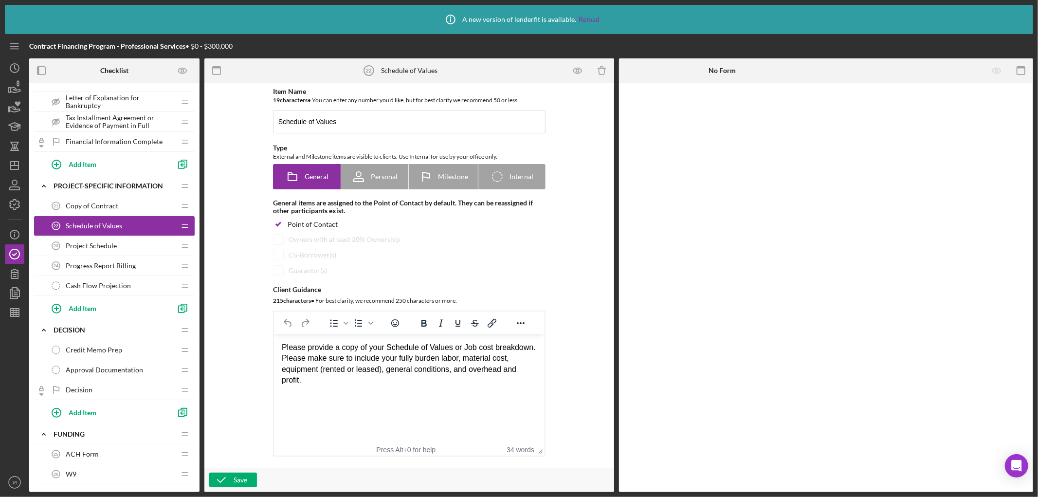
click at [108, 262] on div "Progress Report Billing 24 Progress Report Billing" at bounding box center [110, 265] width 129 height 19
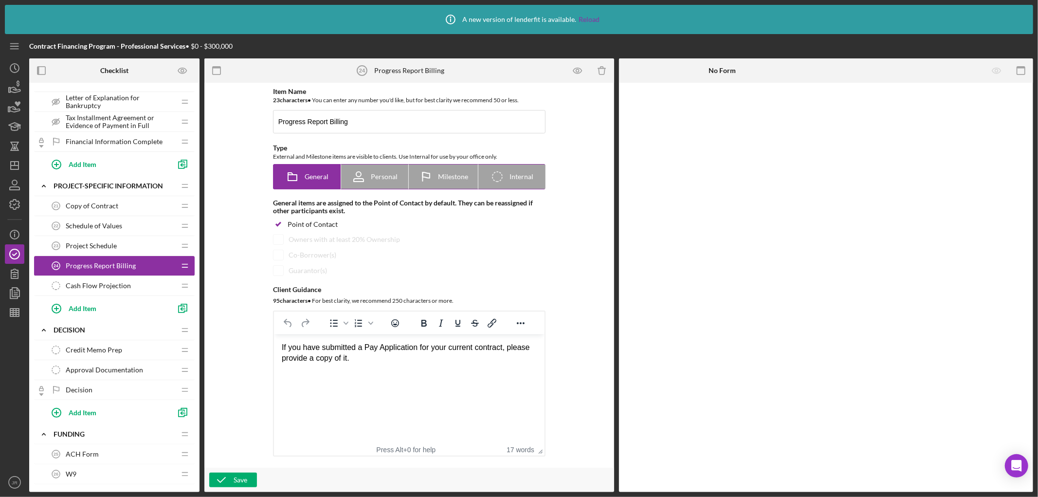
click at [386, 179] on span "Personal" at bounding box center [384, 177] width 27 height 8
radio input "false"
radio input "true"
checkbox input "false"
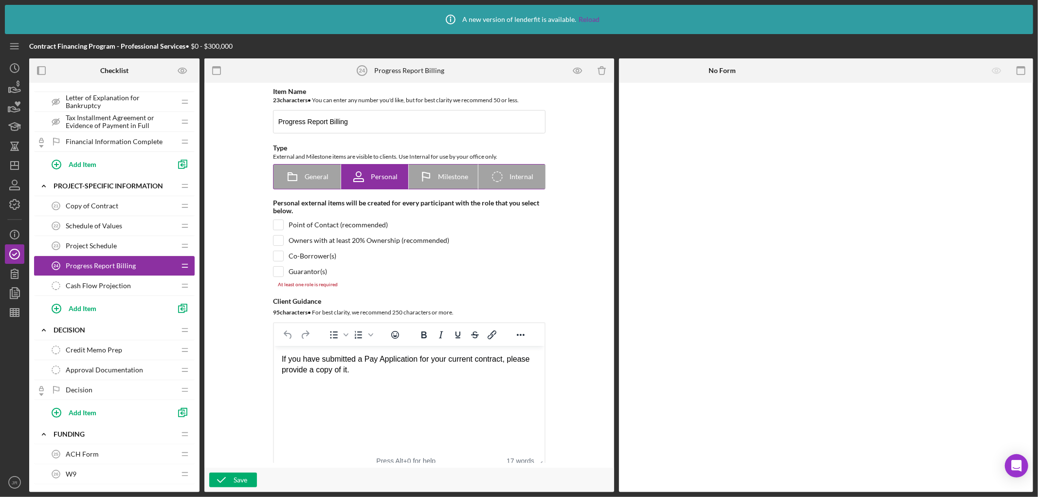
click at [295, 179] on icon at bounding box center [292, 177] width 24 height 24
radio input "true"
checkbox input "true"
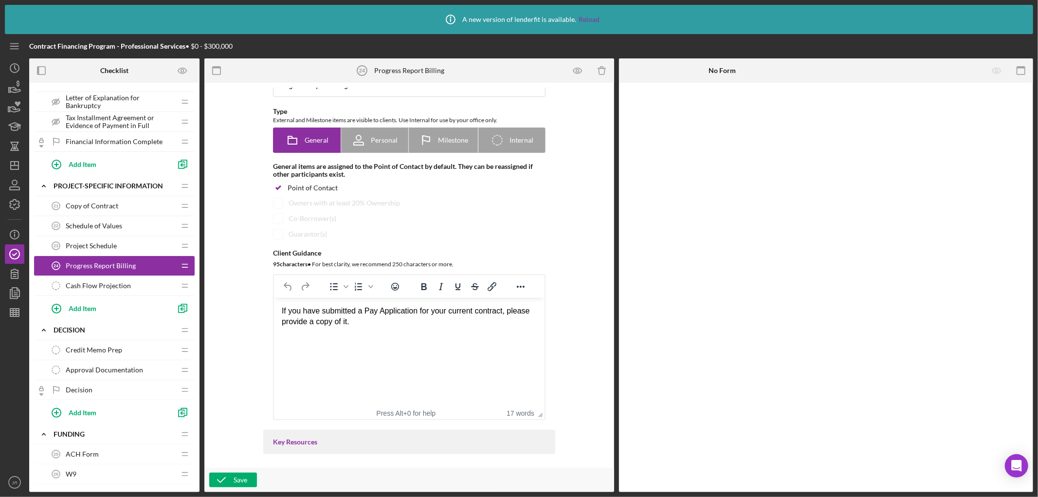
scroll to position [54, 0]
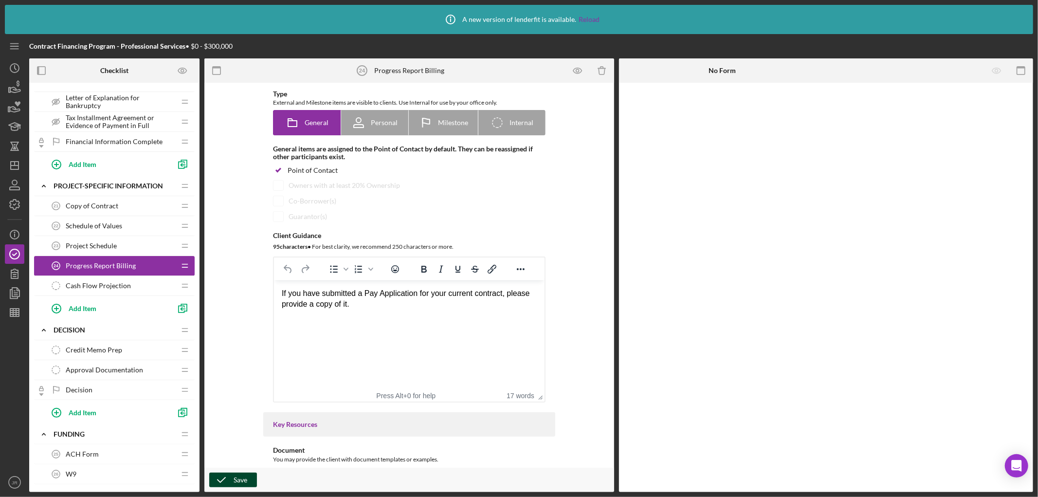
click at [234, 481] on div "Save" at bounding box center [241, 480] width 14 height 15
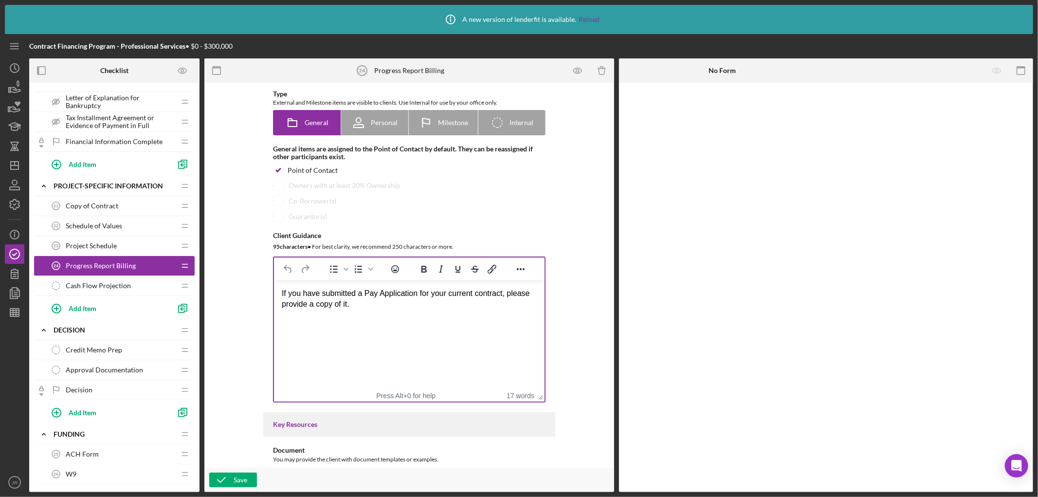
click at [376, 307] on div "If you have submitted a Pay Application for your current contract, please provi…" at bounding box center [408, 299] width 255 height 22
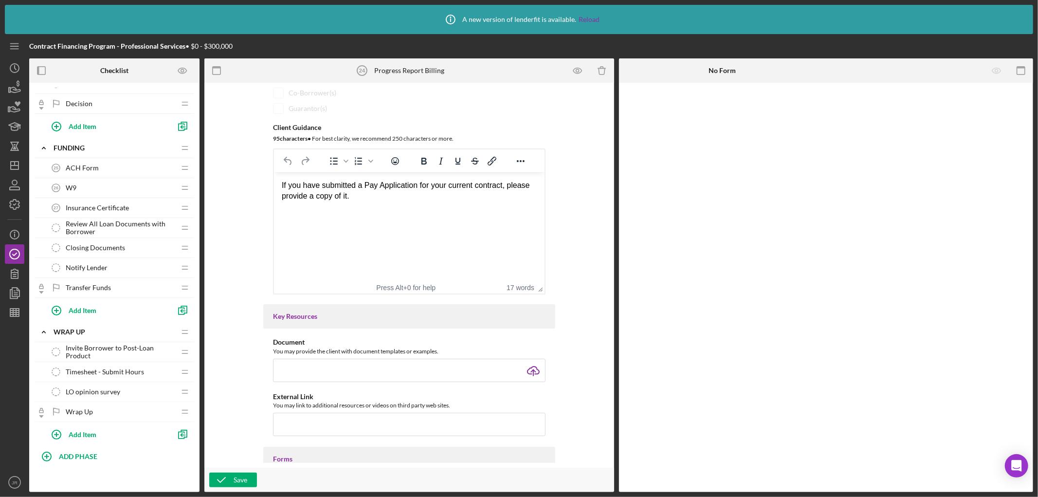
scroll to position [1000, 0]
click at [238, 482] on div "Save" at bounding box center [241, 480] width 14 height 15
click at [11, 44] on line "button" at bounding box center [14, 44] width 8 height 0
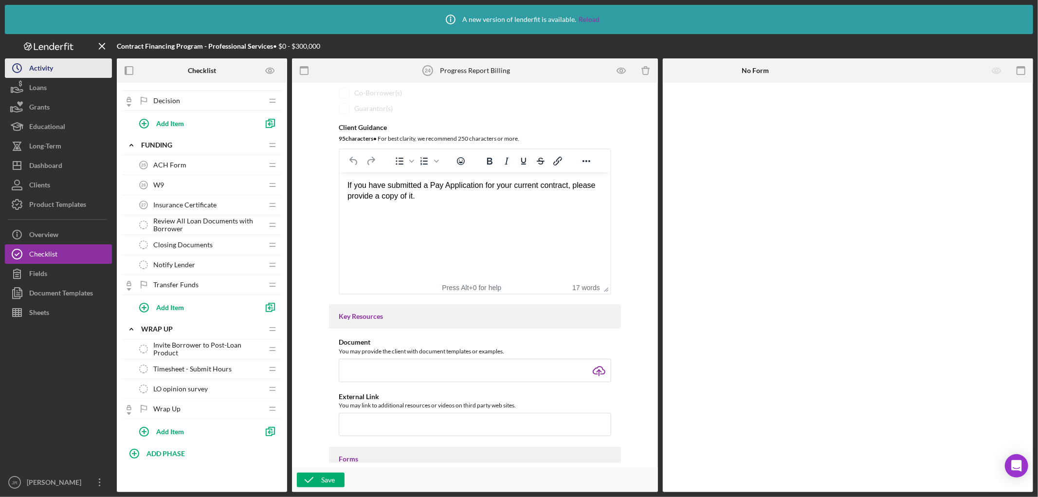
click at [47, 65] on div "Activity" at bounding box center [41, 69] width 24 height 22
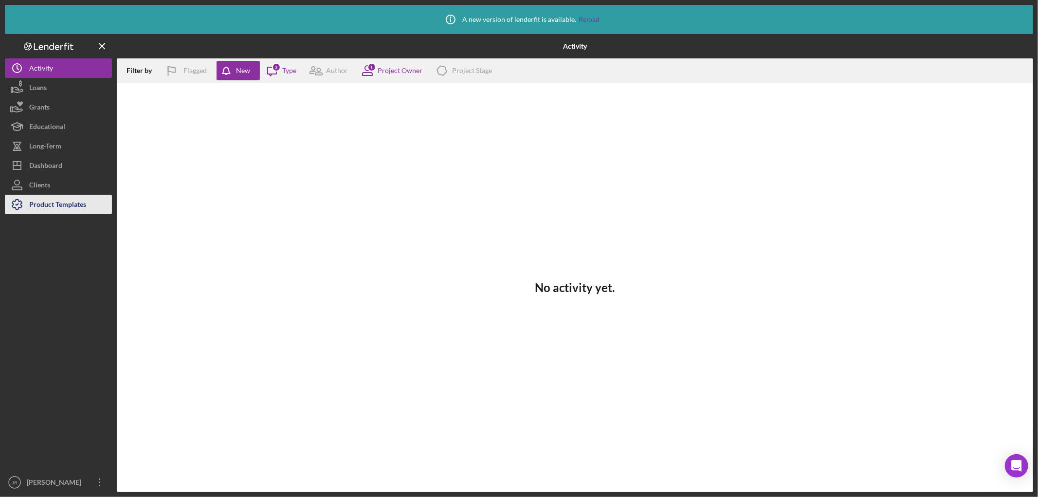
click at [46, 208] on div "Product Templates" at bounding box center [57, 206] width 57 height 22
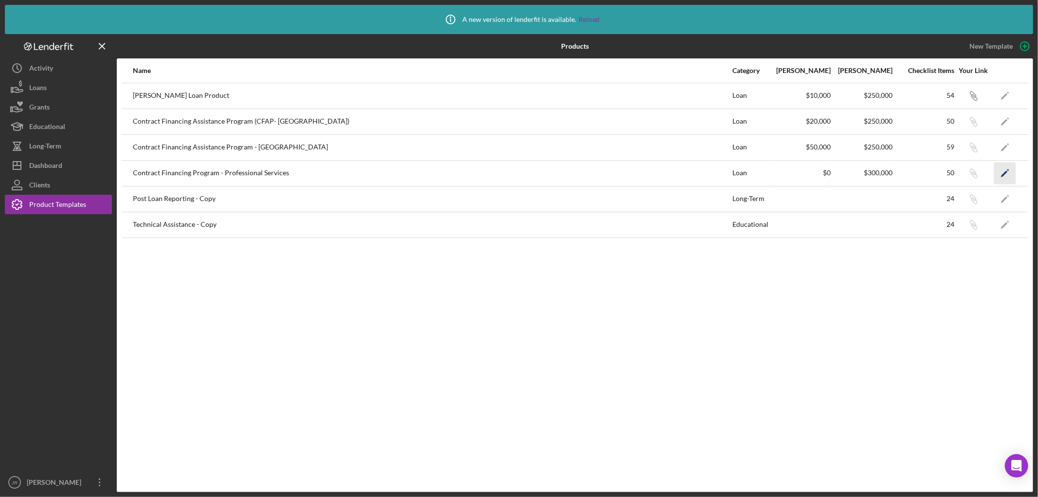
click at [1004, 172] on icon "Icon/Edit" at bounding box center [1006, 173] width 22 height 22
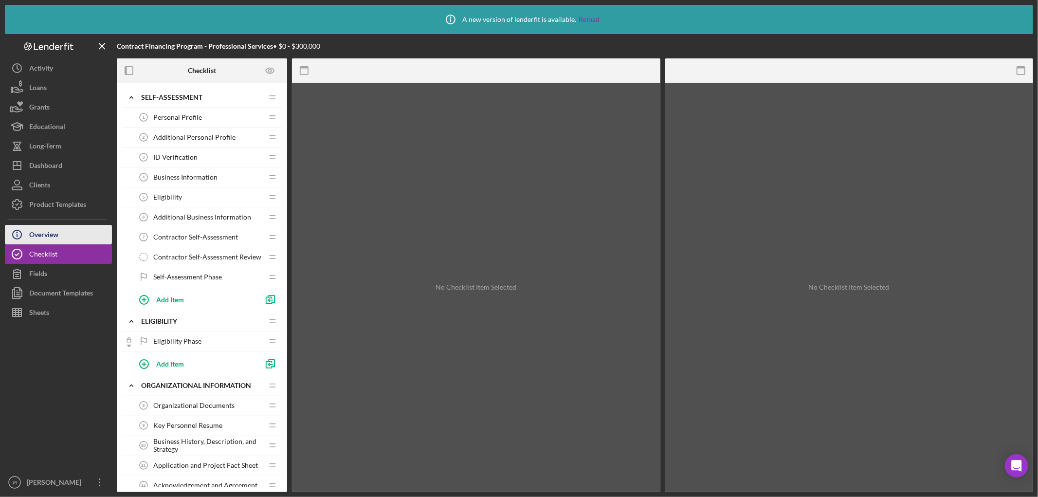
click at [60, 232] on button "Icon/Info Overview" at bounding box center [58, 234] width 107 height 19
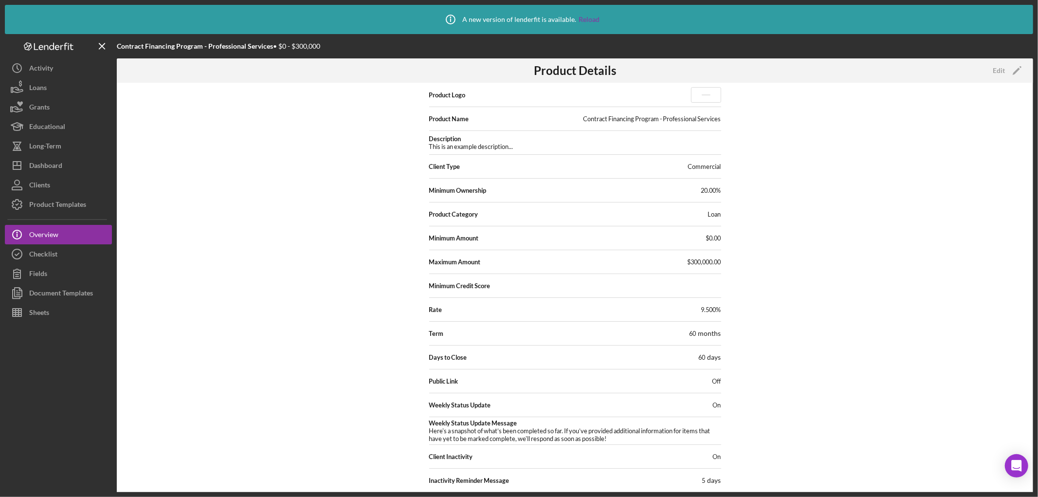
scroll to position [19, 0]
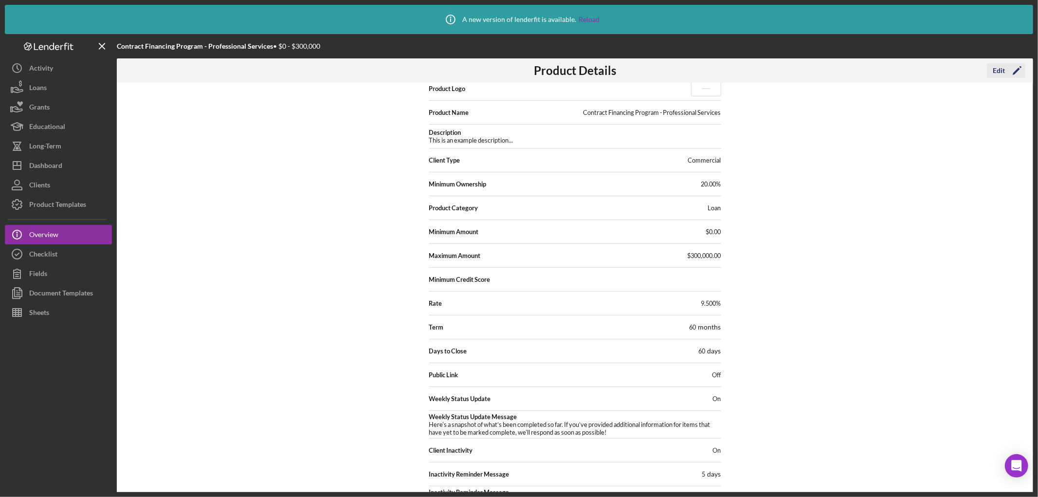
click at [1008, 70] on icon "Icon/Edit" at bounding box center [1017, 70] width 24 height 24
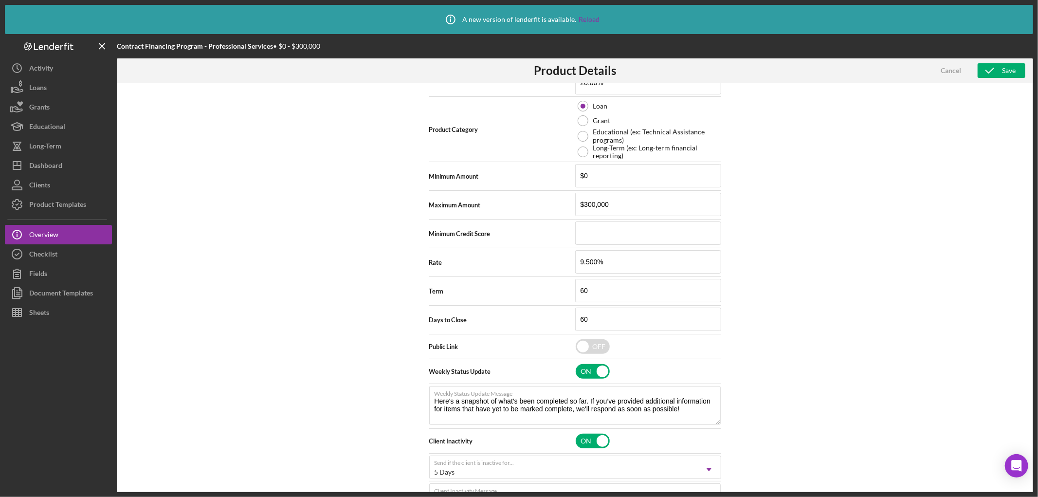
scroll to position [284, 0]
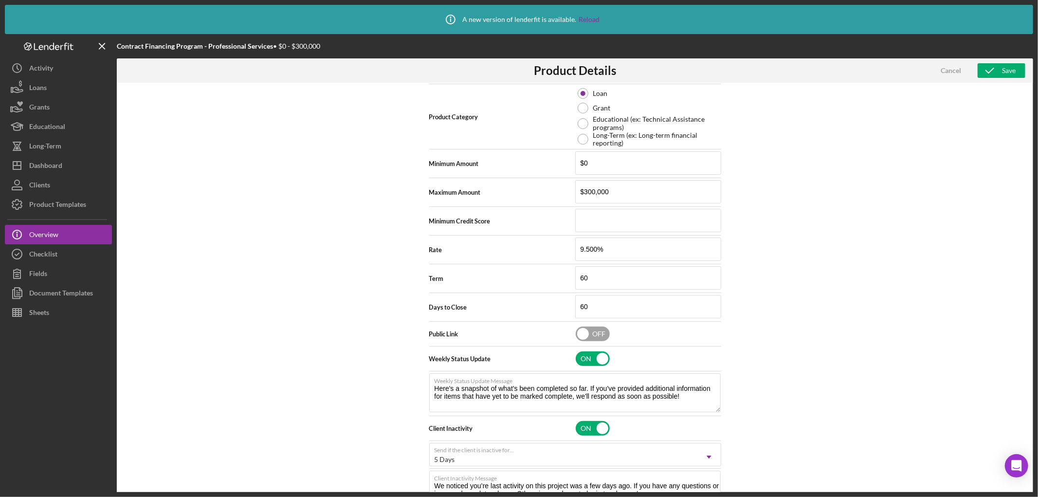
click at [583, 334] on input "checkbox" at bounding box center [593, 334] width 34 height 15
checkbox input "true"
click at [1002, 71] on div "Save" at bounding box center [1009, 70] width 14 height 15
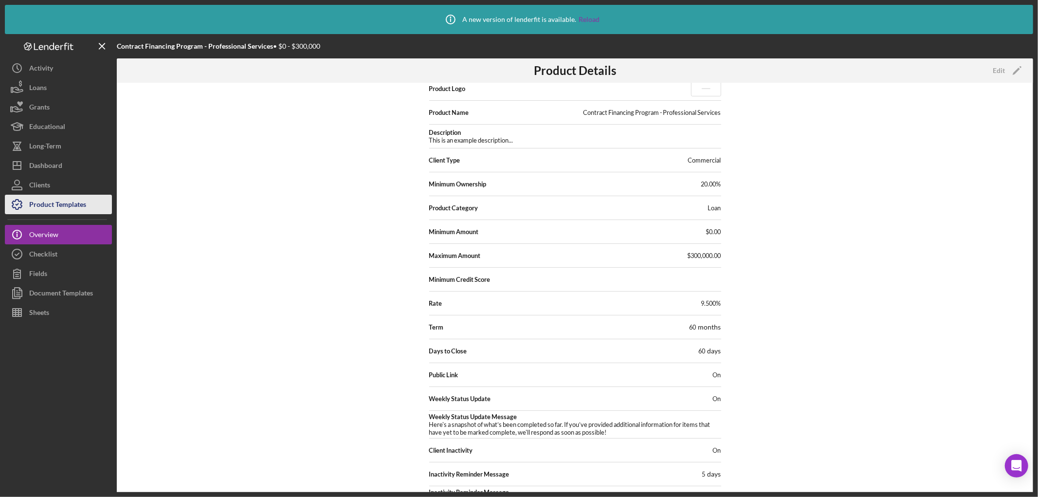
click at [59, 206] on div "Product Templates" at bounding box center [57, 206] width 57 height 22
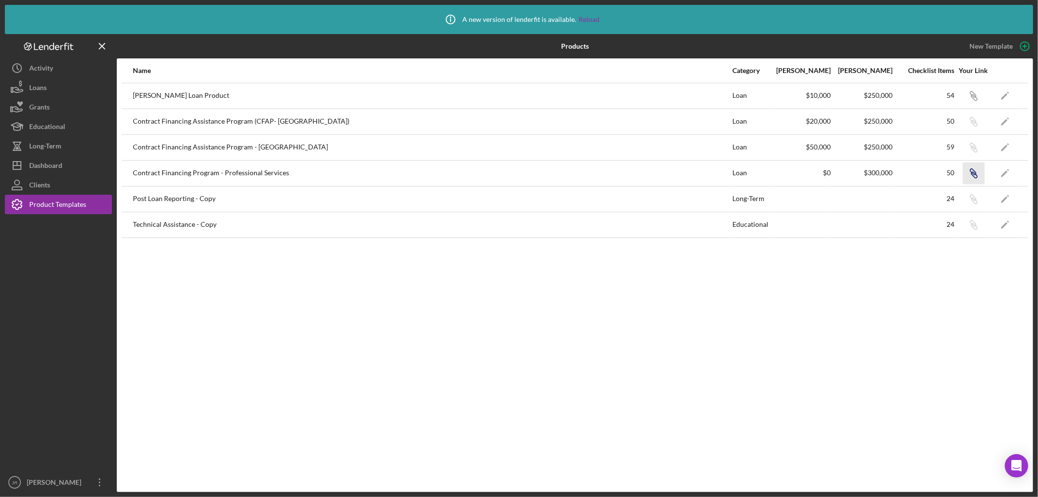
click at [972, 172] on icon "button" at bounding box center [975, 175] width 6 height 6
